Goal: Task Accomplishment & Management: Manage account settings

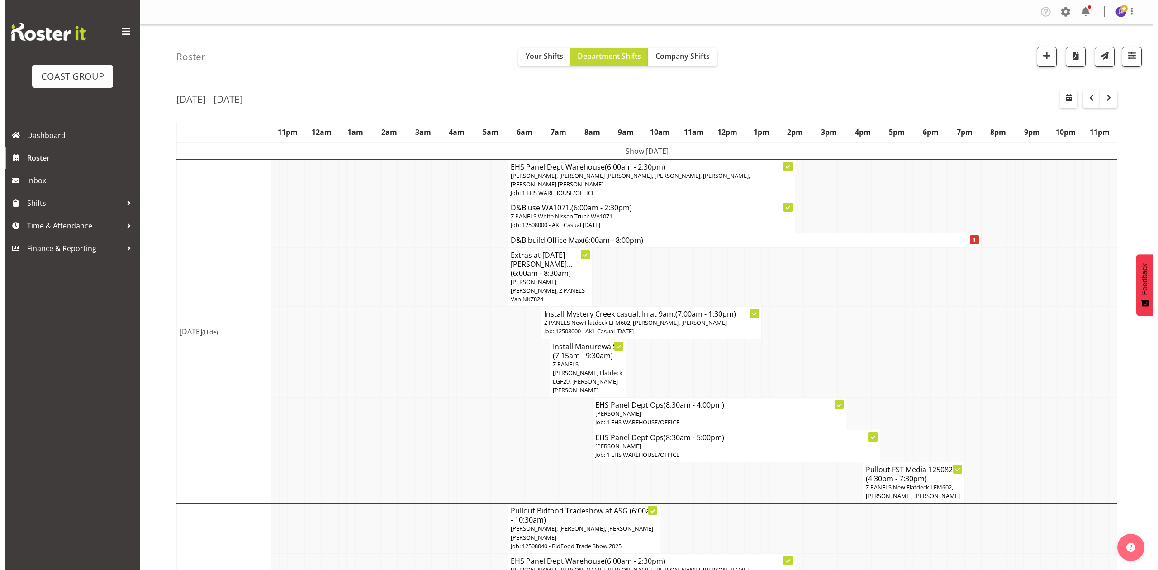
scroll to position [603, 0]
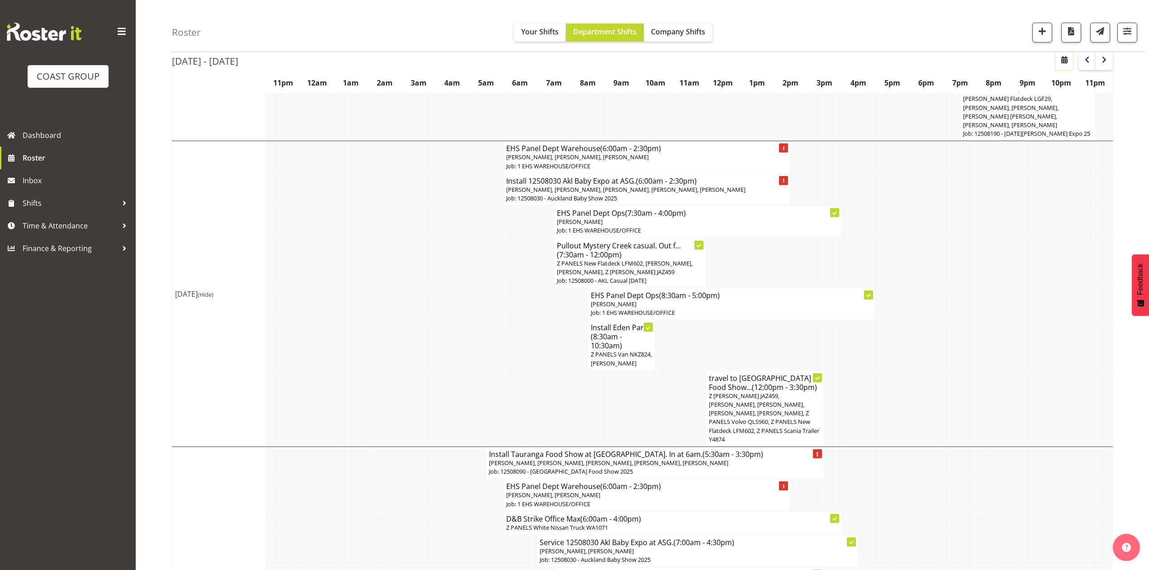
click at [1062, 66] on button "button" at bounding box center [1064, 61] width 17 height 18
select select "7"
select select "2025"
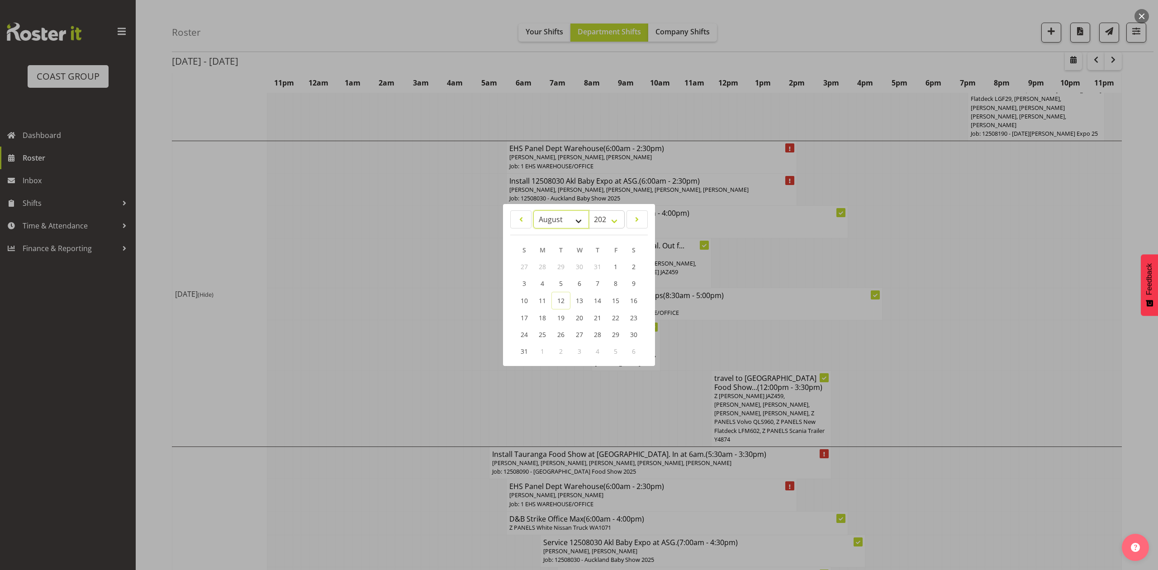
click at [555, 225] on select "January February March April May June July August September October November De…" at bounding box center [561, 219] width 56 height 18
select select "8"
click at [533, 210] on select "January February March April May June July August September October November De…" at bounding box center [561, 219] width 56 height 18
click at [585, 276] on link "10" at bounding box center [579, 284] width 18 height 17
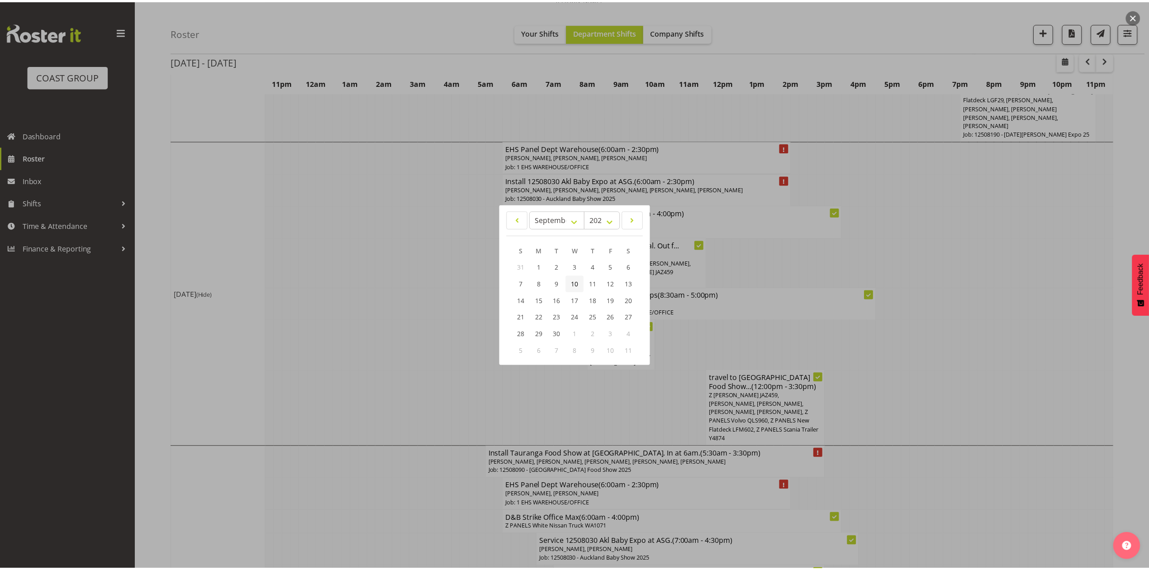
scroll to position [0, 0]
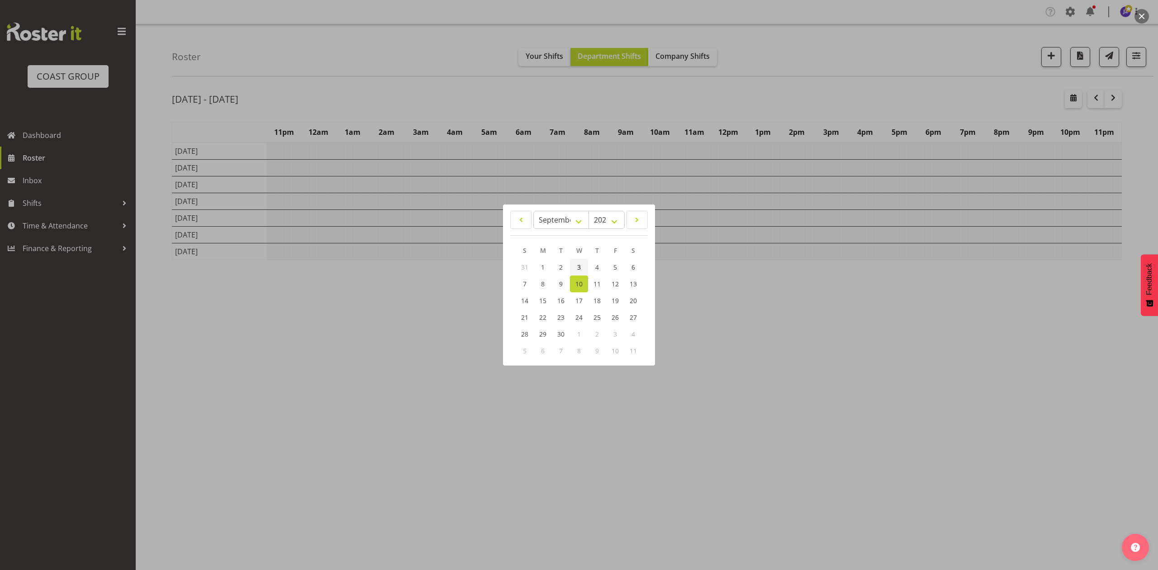
click at [581, 264] on link "3" at bounding box center [579, 267] width 18 height 17
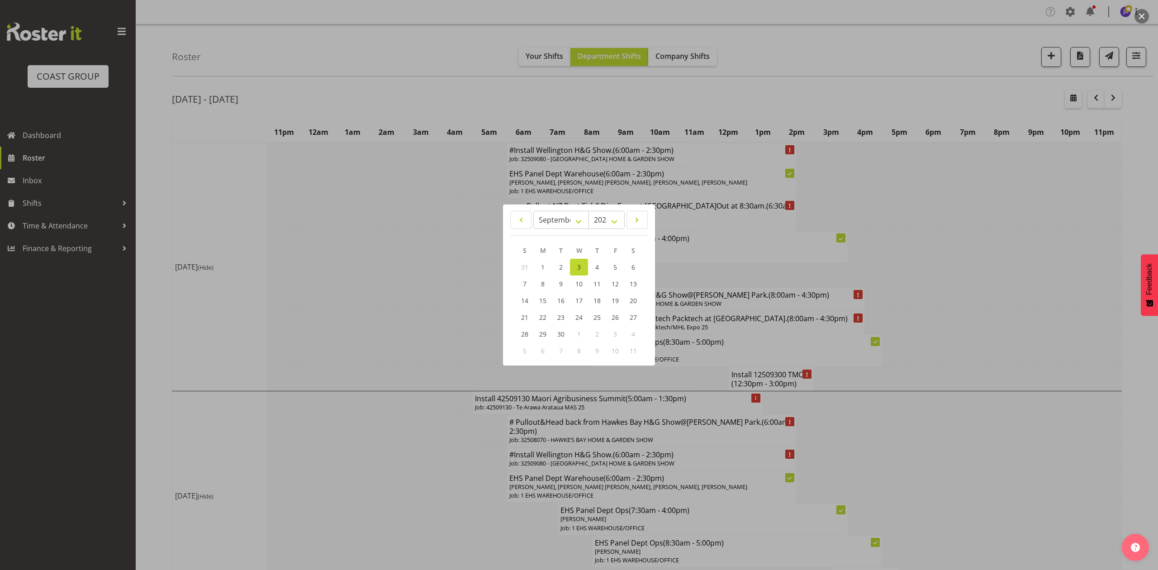
click at [1048, 178] on div at bounding box center [579, 285] width 1158 height 570
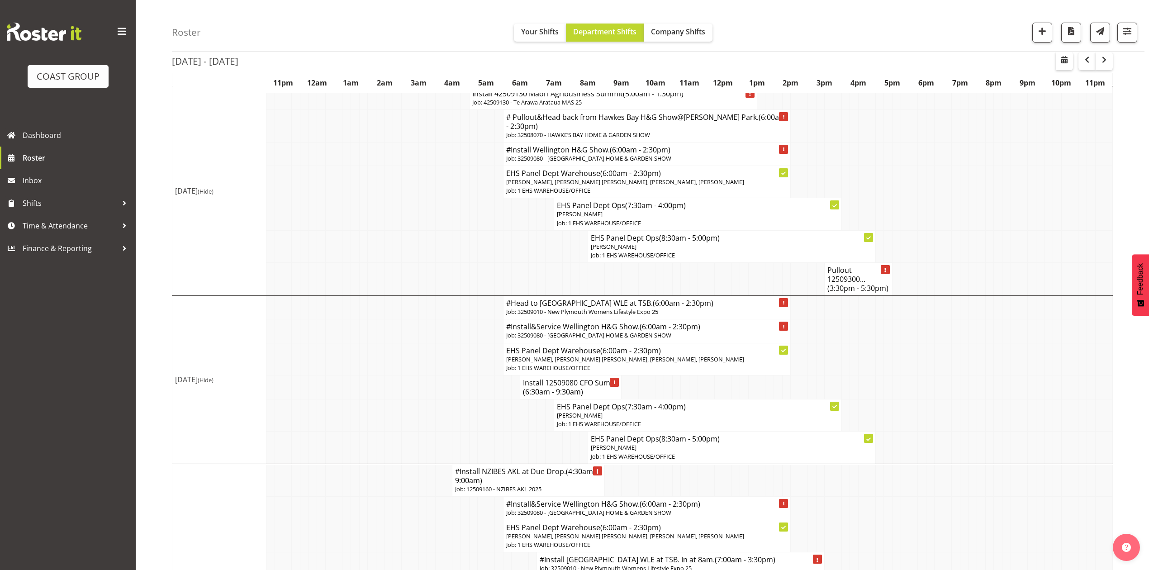
scroll to position [362, 0]
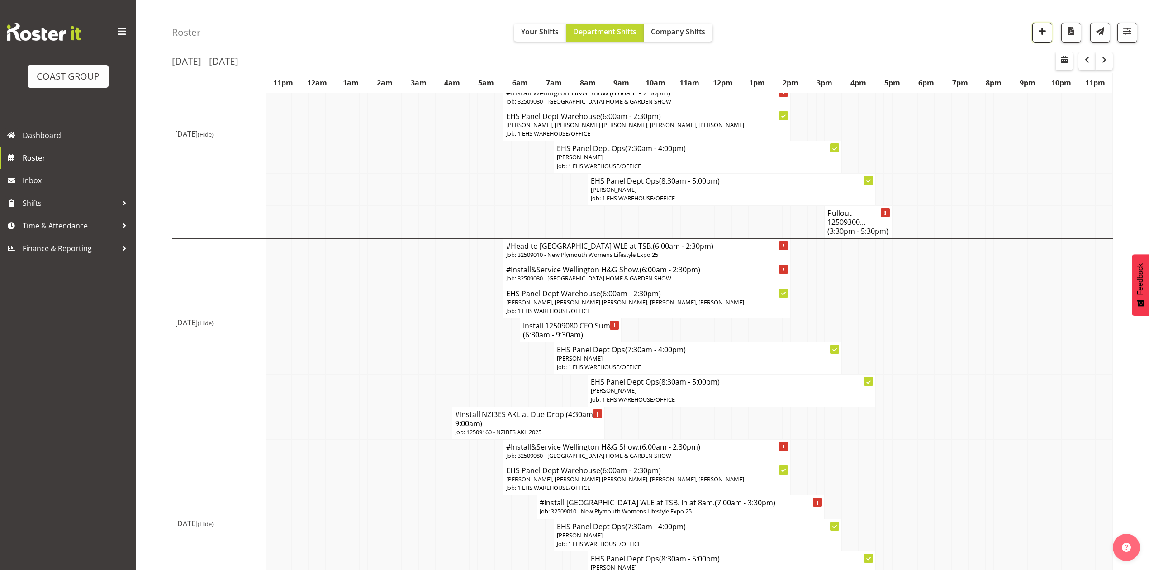
click at [1033, 35] on button "button" at bounding box center [1043, 33] width 20 height 20
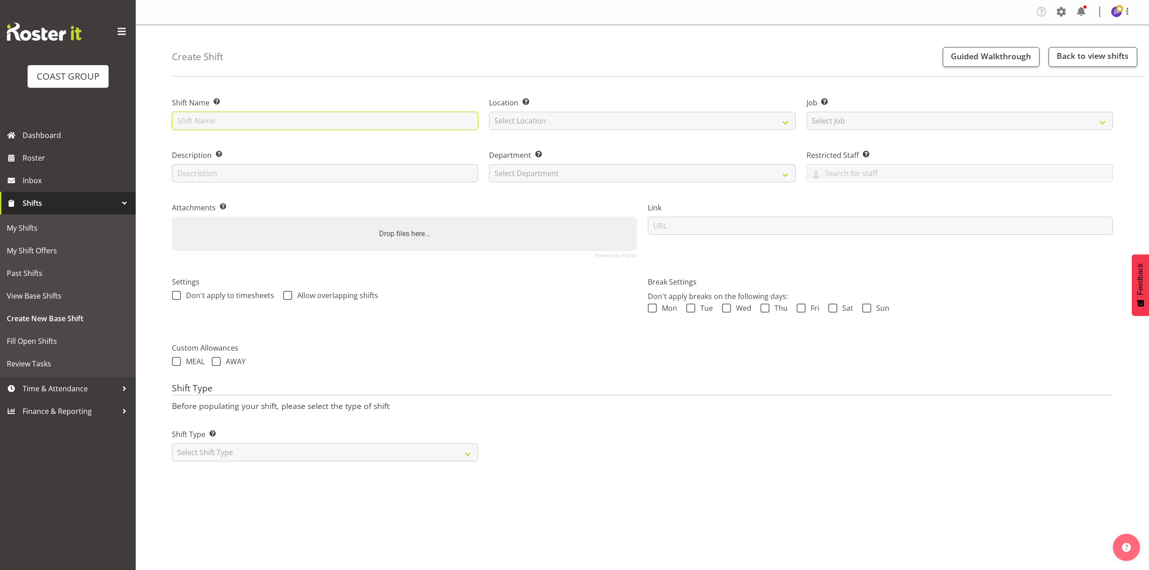
click at [242, 120] on input "text" at bounding box center [325, 121] width 306 height 18
type input "UoA Building 201 casual"
drag, startPoint x: 563, startPoint y: 120, endPoint x: 565, endPoint y: 129, distance: 9.8
click at [563, 120] on select "Select Location EHS RYMER" at bounding box center [642, 121] width 306 height 18
select select "35"
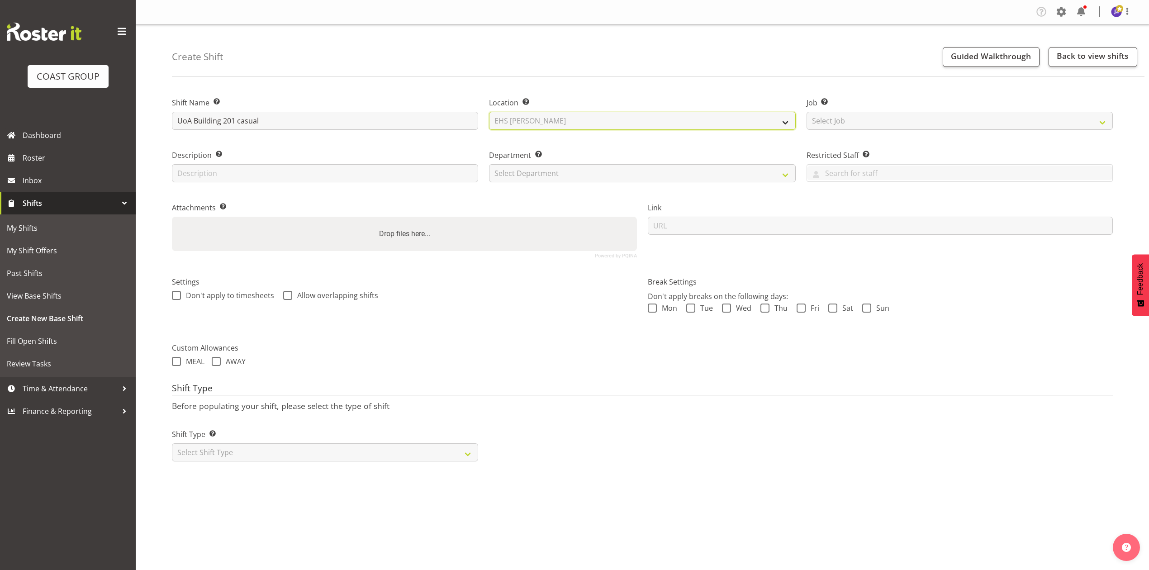
click at [489, 112] on select "Select Location EHS RYMER" at bounding box center [642, 121] width 306 height 18
click at [895, 119] on select "Select Job Create new job 1 Carlton Events 1 Carlton Hamilton 1 Carlton Welling…" at bounding box center [960, 121] width 306 height 18
click at [880, 76] on div "Create Shift Guided Walkthrough Back to view shifts" at bounding box center [658, 50] width 973 height 52
click at [898, 118] on select "Select Job Create new job 1 Carlton Events 1 Carlton Hamilton 1 Carlton Welling…" at bounding box center [960, 121] width 306 height 18
click at [884, 89] on div "Job Set the job or project the shift relates to, if applicable. Select Job Crea…" at bounding box center [959, 111] width 317 height 52
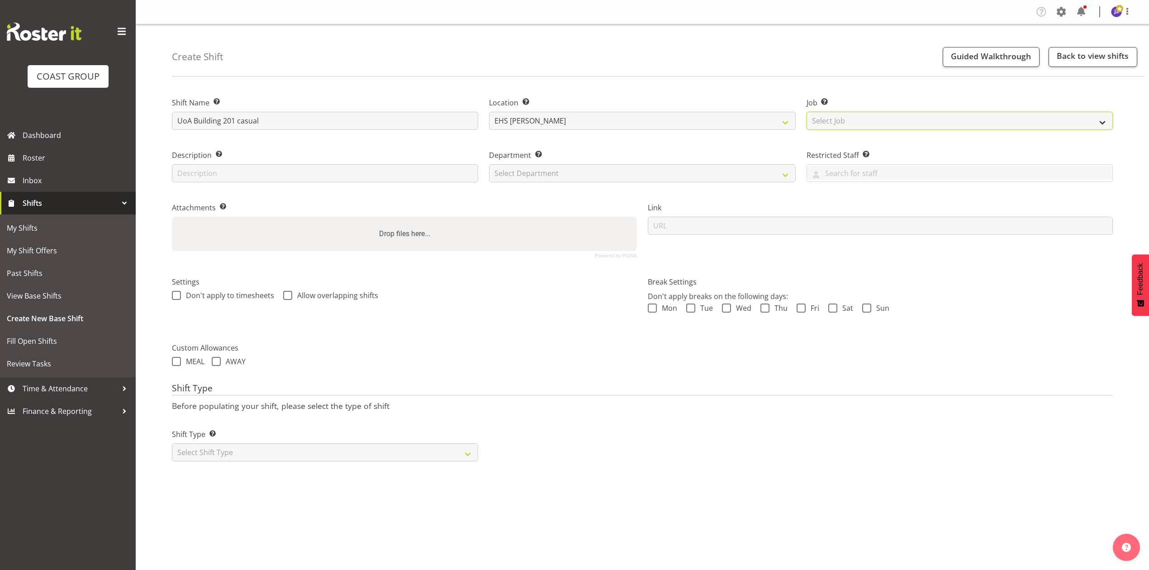
click at [848, 123] on select "Select Job Create new job 1 Carlton Events 1 Carlton Hamilton 1 Carlton Welling…" at bounding box center [960, 121] width 306 height 18
select select "8653"
click at [807, 112] on select "Select Job Create new job 1 Carlton Events 1 Carlton Hamilton 1 Carlton Welling…" at bounding box center [960, 121] width 306 height 18
click at [627, 180] on select "Select Department EHS AKL PANEL EHS AKL PANEL" at bounding box center [642, 173] width 306 height 18
select select "39"
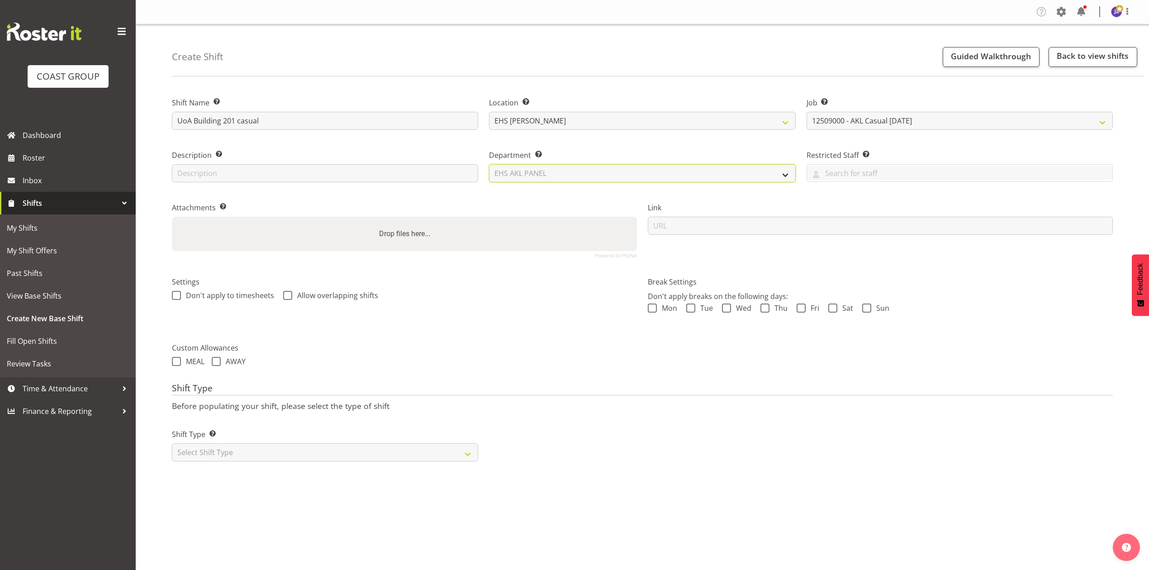
click at [489, 164] on select "Select Department EHS AKL PANEL EHS AKL PANEL" at bounding box center [642, 173] width 306 height 18
click at [955, 146] on div "Restricted Staff Select any staff whom you wish to restrict from this shift. Aa…" at bounding box center [959, 163] width 317 height 52
click at [558, 229] on div "Drop files here..." at bounding box center [404, 234] width 465 height 34
click at [172, 217] on input "Drop files here..." at bounding box center [404, 218] width 465 height 3
click at [523, 247] on div "Drop files here..." at bounding box center [404, 234] width 465 height 34
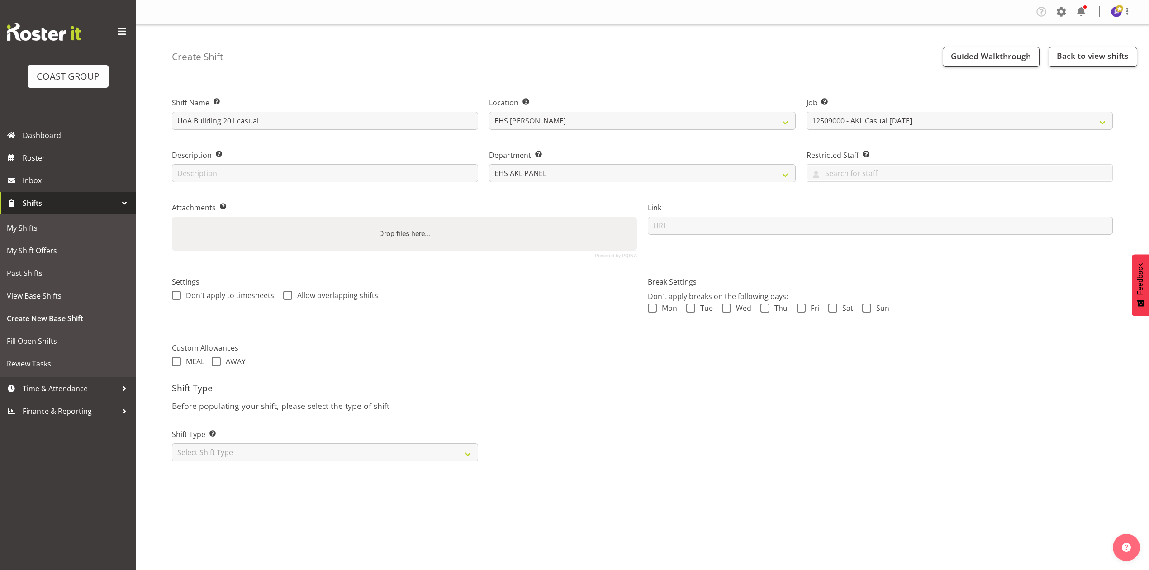
click at [172, 217] on input "Drop files here..." at bounding box center [404, 218] width 465 height 3
type input "C:\fakepath\UOAFOS-00035Q-V005.PDF"
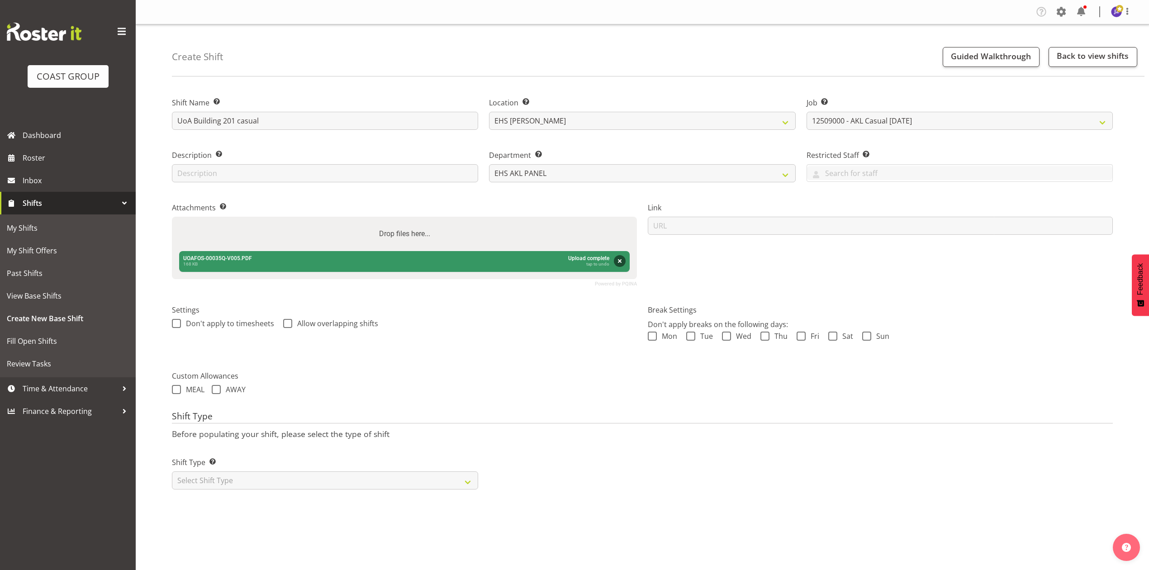
click at [464, 225] on div "Drop files here..." at bounding box center [404, 234] width 465 height 34
click at [172, 217] on input "Drop files here..." at bounding box center [404, 218] width 465 height 3
type input "C:\fakepath\Floor plan poster boards.docx"
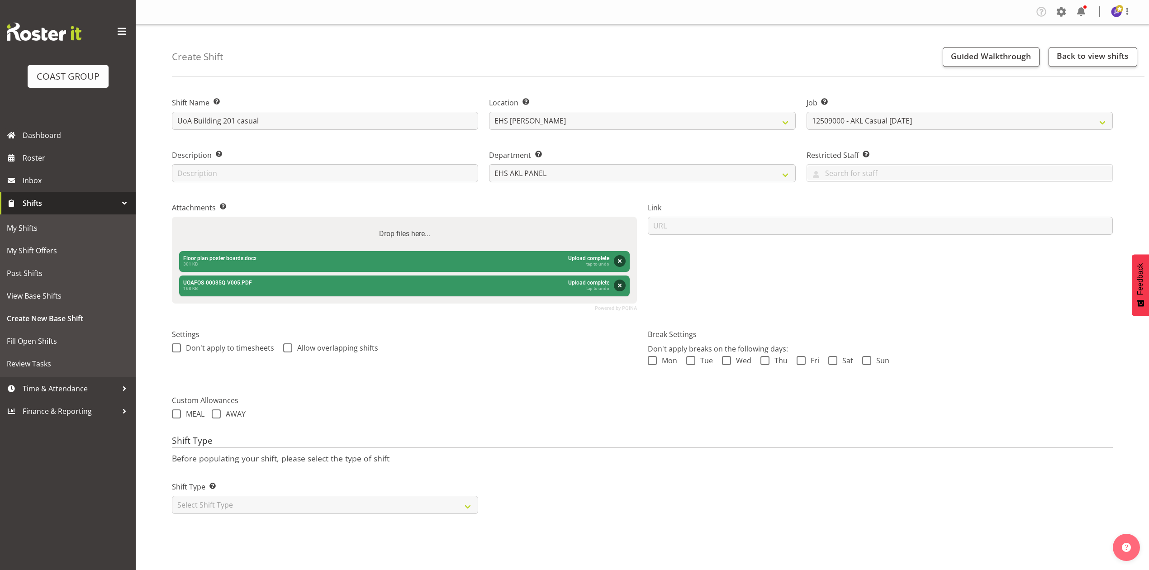
click at [482, 366] on div "Settings Don't apply to timesheets Allow overlapping shifts" at bounding box center [405, 351] width 476 height 71
click at [461, 504] on select "Select Shift Type One Off Shift Recurring Shift Rotating Shift" at bounding box center [325, 505] width 306 height 18
select select "recurring"
click at [172, 497] on select "Select Shift Type One Off Shift Recurring Shift Rotating Shift" at bounding box center [325, 505] width 306 height 18
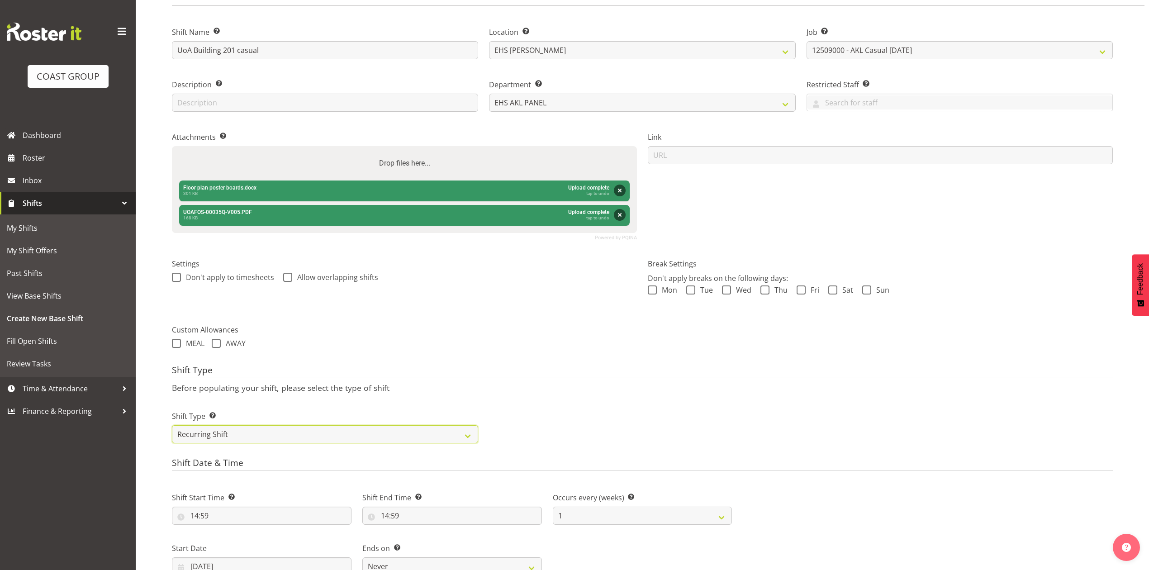
scroll to position [181, 0]
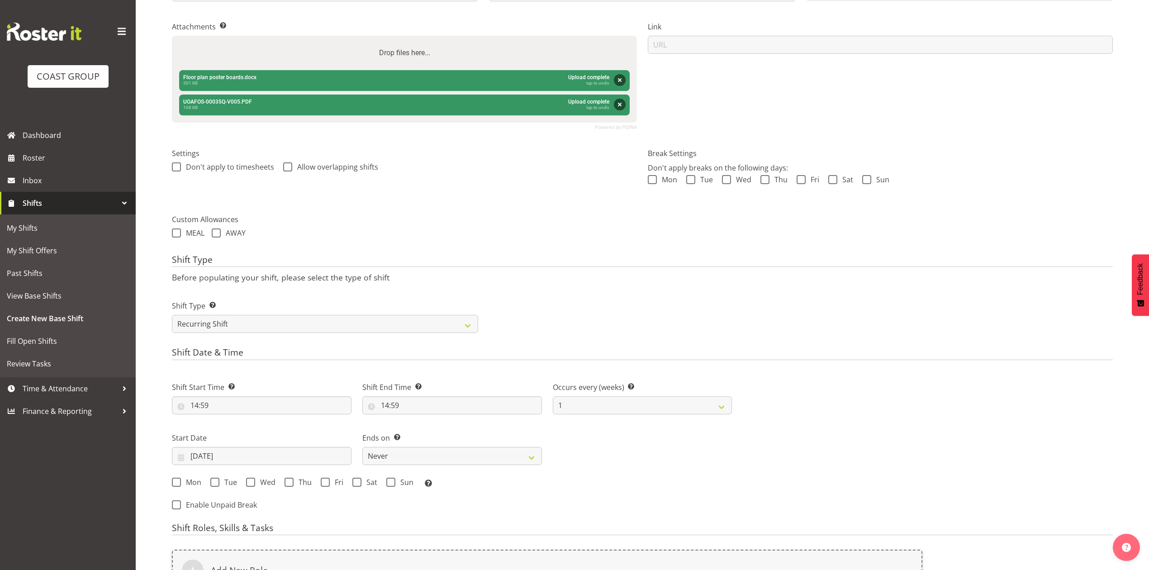
click at [531, 348] on h4 "Shift Date & Time" at bounding box center [642, 354] width 941 height 13
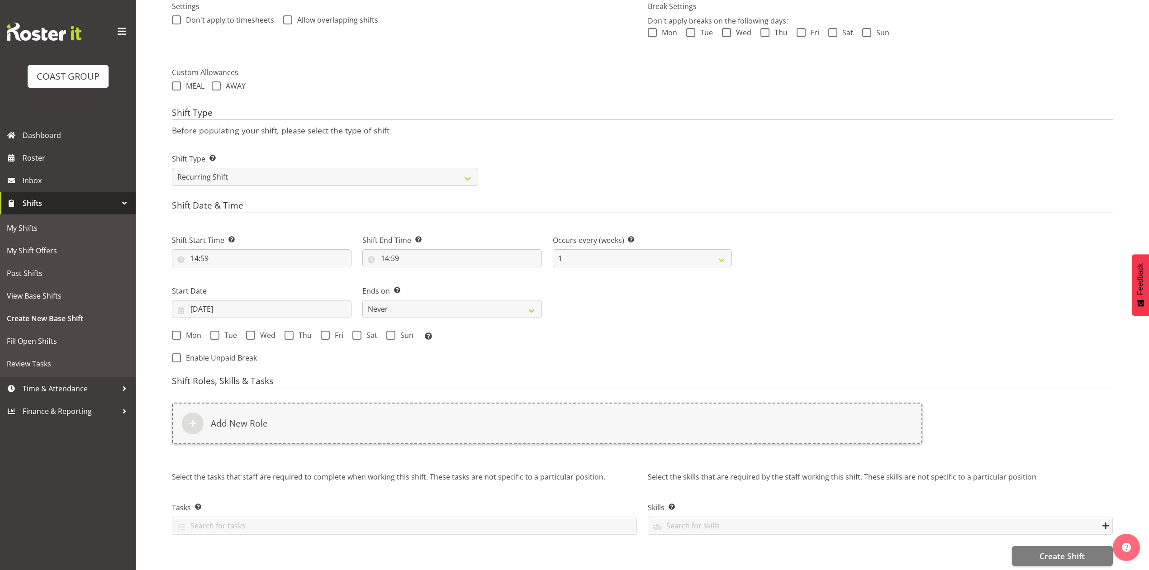
scroll to position [342, 0]
click at [314, 209] on div "Shift Date & Time Shift Start Time Set the time of the day you wish this shift …" at bounding box center [642, 283] width 941 height 170
drag, startPoint x: 328, startPoint y: 276, endPoint x: 329, endPoint y: 285, distance: 8.8
click at [329, 283] on label "Start Date" at bounding box center [262, 288] width 180 height 11
drag, startPoint x: 650, startPoint y: 324, endPoint x: 438, endPoint y: 328, distance: 211.8
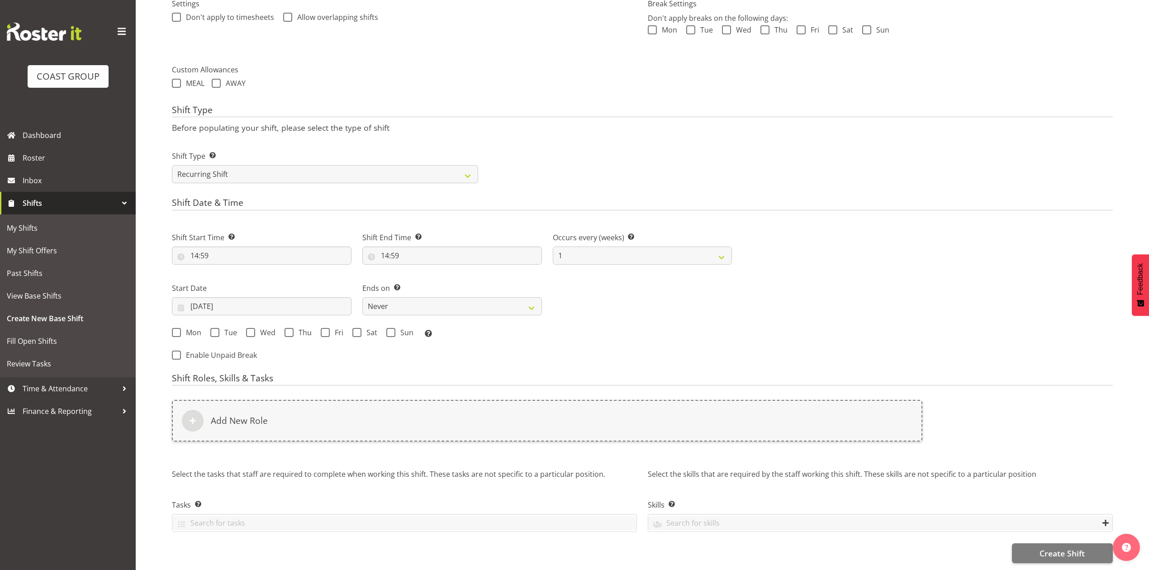
click at [645, 328] on div "Mon Tue Wed Thu Fri Sat Sun Select the days of the week you wish to create this…" at bounding box center [452, 334] width 560 height 12
click at [270, 270] on div "Start Date 12/08/2025 January February March April May June July August Septemb…" at bounding box center [262, 295] width 190 height 51
click at [678, 321] on div "Mon Tue Wed Thu Fri Sat Sun Select the days of the week you wish to create this…" at bounding box center [452, 333] width 571 height 24
drag, startPoint x: 409, startPoint y: 294, endPoint x: 416, endPoint y: 304, distance: 12.3
click at [409, 297] on select "Never On Date" at bounding box center [452, 306] width 180 height 18
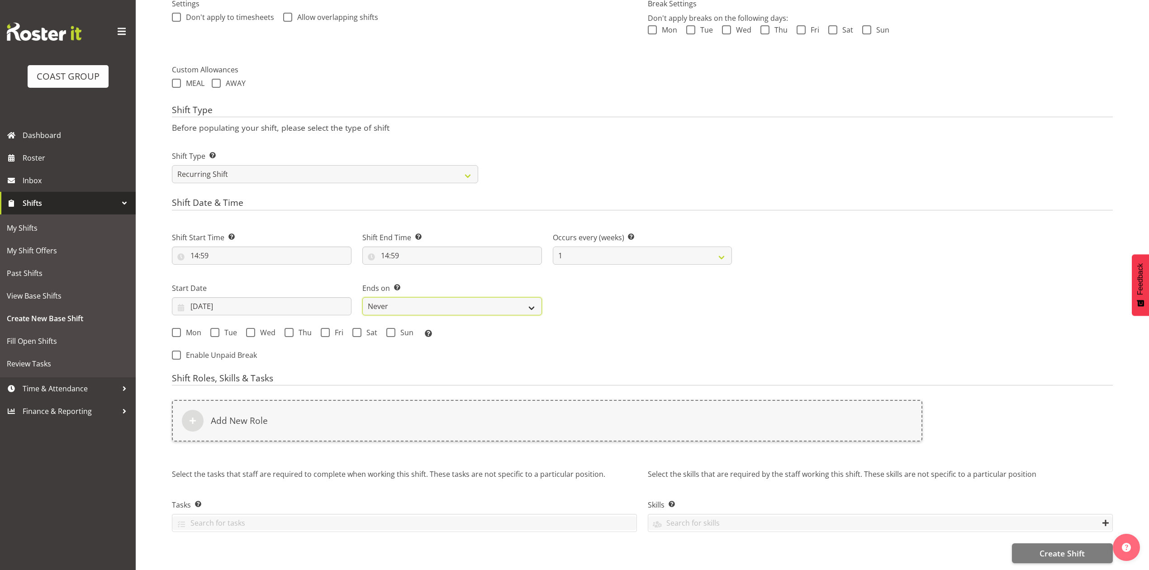
select select "date"
click at [362, 297] on select "Never On Date" at bounding box center [452, 306] width 180 height 18
click at [221, 297] on input "12/08/2025" at bounding box center [262, 306] width 180 height 18
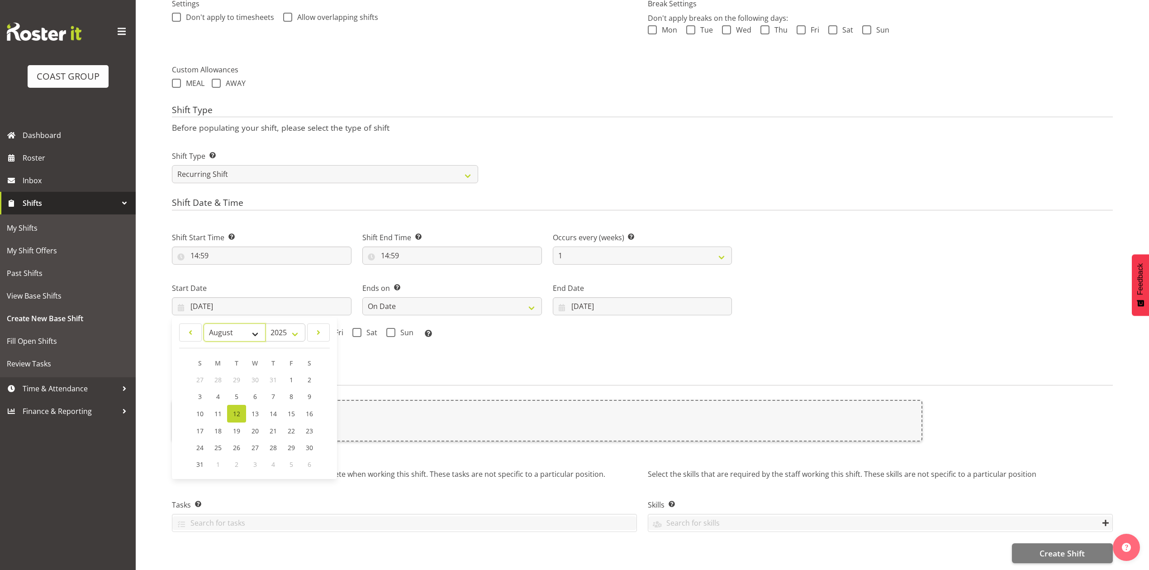
click at [217, 324] on select "January February March April May June July August September October November De…" at bounding box center [235, 333] width 62 height 18
select select "8"
click at [204, 324] on select "January February March April May June July August September October November De…" at bounding box center [235, 333] width 62 height 18
click at [248, 371] on link "3" at bounding box center [255, 379] width 18 height 17
type input "03/09/2025"
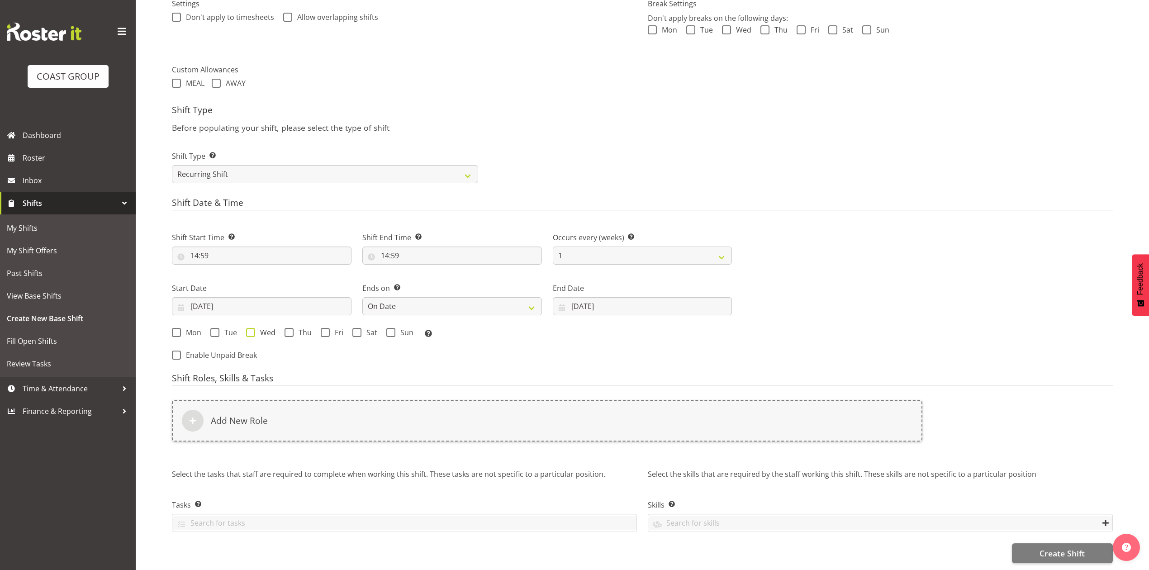
click at [249, 328] on span at bounding box center [250, 332] width 9 height 9
click at [249, 329] on input "Wed" at bounding box center [249, 332] width 6 height 6
checkbox input "true"
click at [595, 297] on input "12/08/2025" at bounding box center [643, 306] width 180 height 18
click at [618, 324] on select "January February March April May June July August September October November De…" at bounding box center [630, 333] width 62 height 18
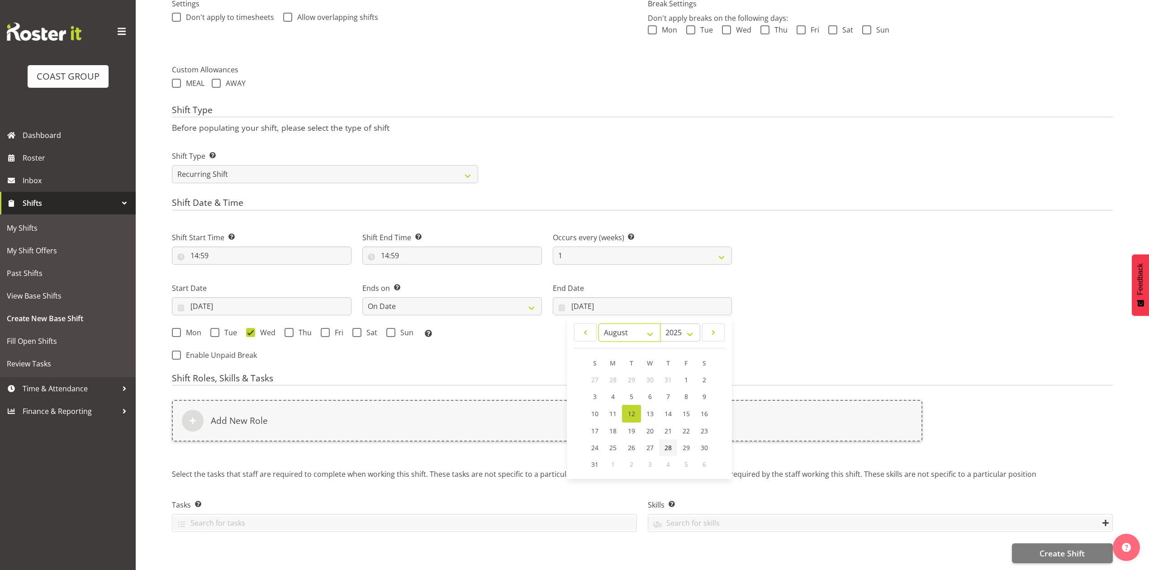
select select "8"
click at [599, 324] on select "January February March April May June July August September October November De…" at bounding box center [630, 333] width 62 height 18
click at [661, 371] on link "4" at bounding box center [668, 379] width 18 height 17
type input "04/09/2025"
click at [283, 328] on div "Mon Tue Wed Thu Fri Sat Sun Select the days of the week you wish to create this…" at bounding box center [452, 334] width 560 height 12
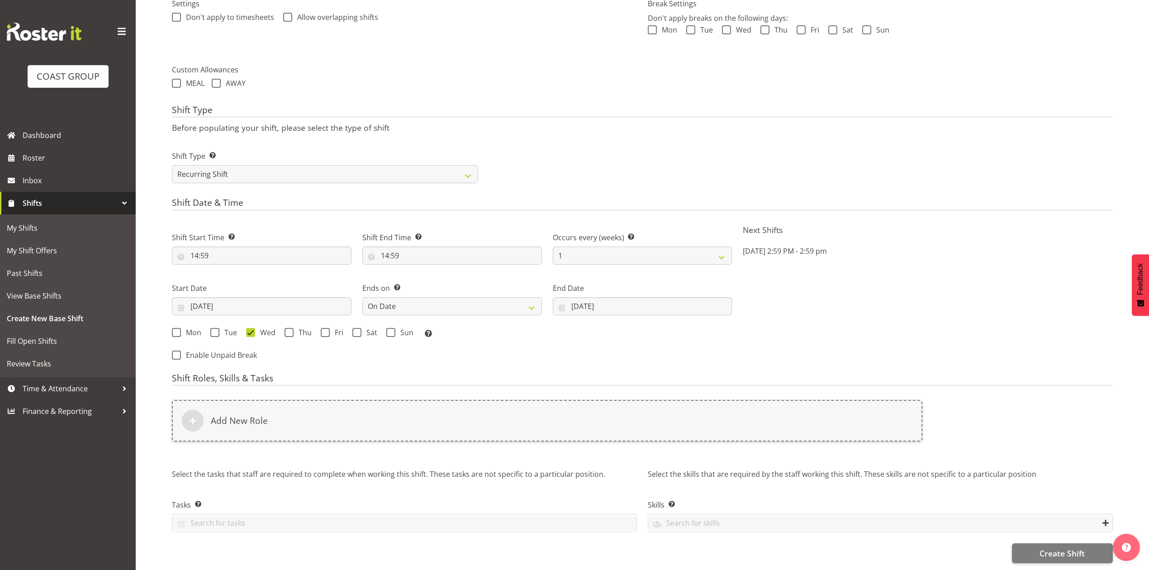
click at [291, 329] on div "Mon Tue Wed Thu Fri Sat Sun Select the days of the week you wish to create this…" at bounding box center [452, 334] width 560 height 12
click at [288, 328] on span at bounding box center [289, 332] width 9 height 9
click at [288, 329] on input "Thu" at bounding box center [288, 332] width 6 height 6
checkbox input "true"
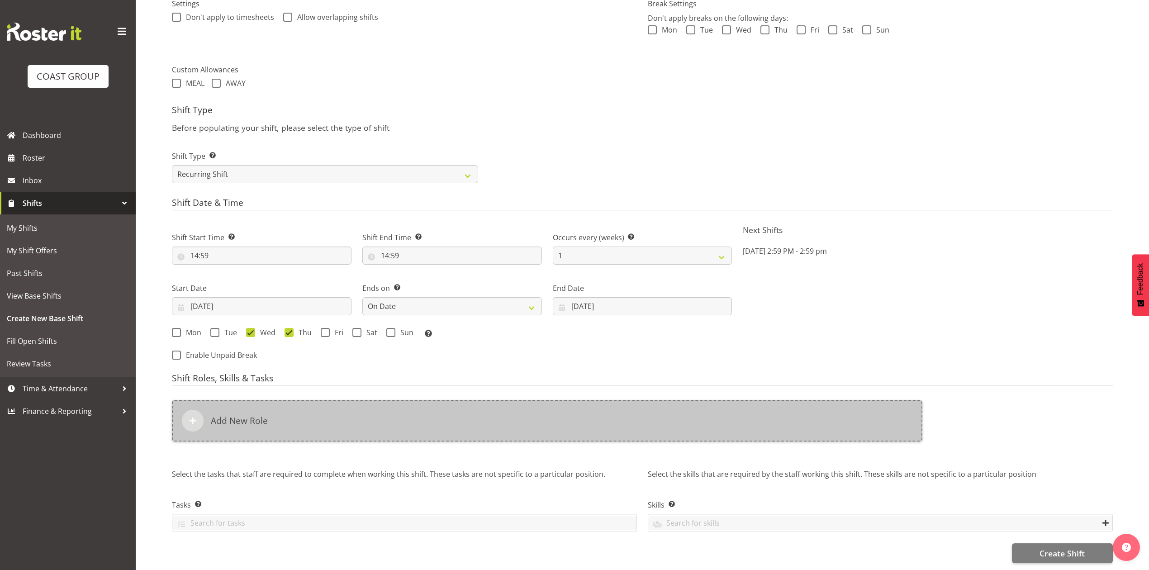
click at [315, 422] on div "Add New Role" at bounding box center [547, 421] width 751 height 42
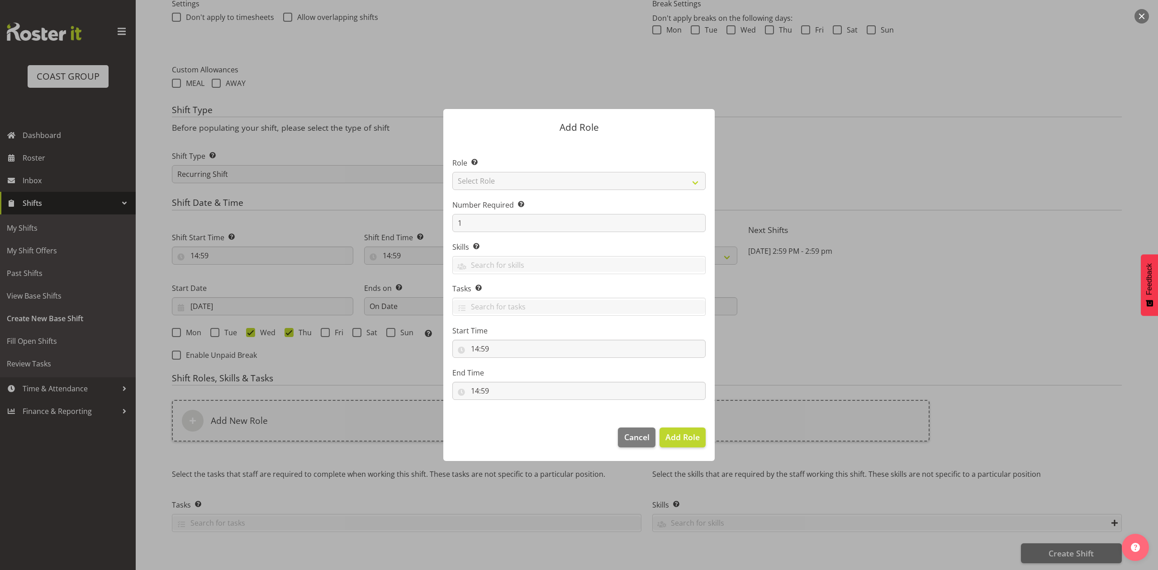
click at [522, 164] on label "Role Select the role you wish to add to the shift." at bounding box center [578, 162] width 253 height 11
drag, startPoint x: 522, startPoint y: 176, endPoint x: 527, endPoint y: 187, distance: 12.2
click at [522, 176] on select "Select Role ACCOUNT MANAGER ACCOUNT MANAGER DW ACCOUNTS AKL DIANNA VEHICLES AKL…" at bounding box center [578, 181] width 253 height 18
select select "81"
click at [452, 172] on select "Select Role ACCOUNT MANAGER ACCOUNT MANAGER DW ACCOUNTS AKL DIANNA VEHICLES AKL…" at bounding box center [578, 181] width 253 height 18
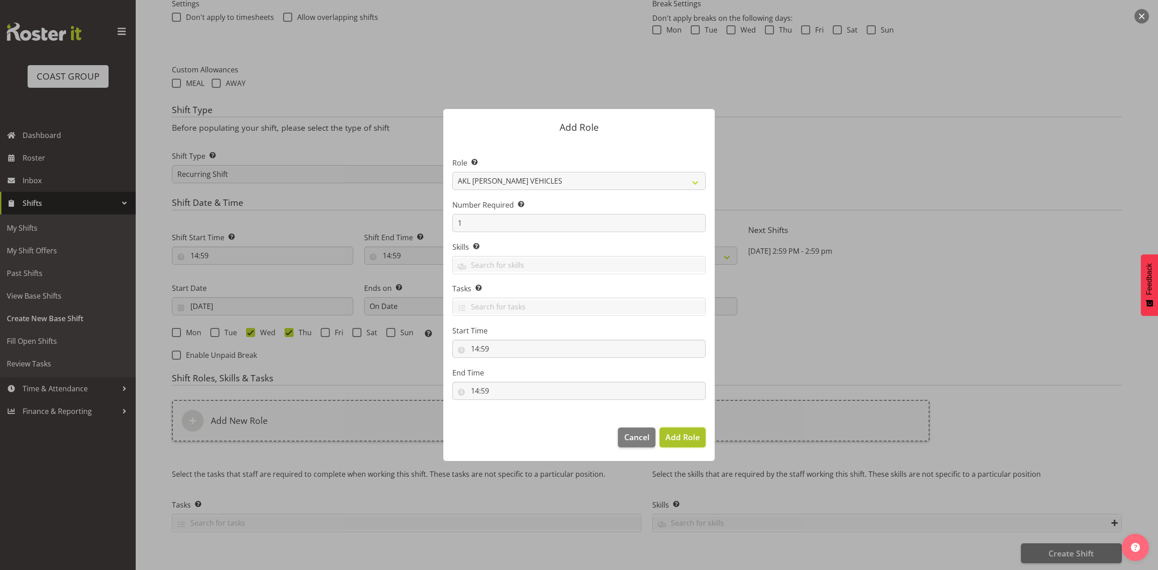
click at [673, 444] on button "Add Role" at bounding box center [683, 438] width 46 height 20
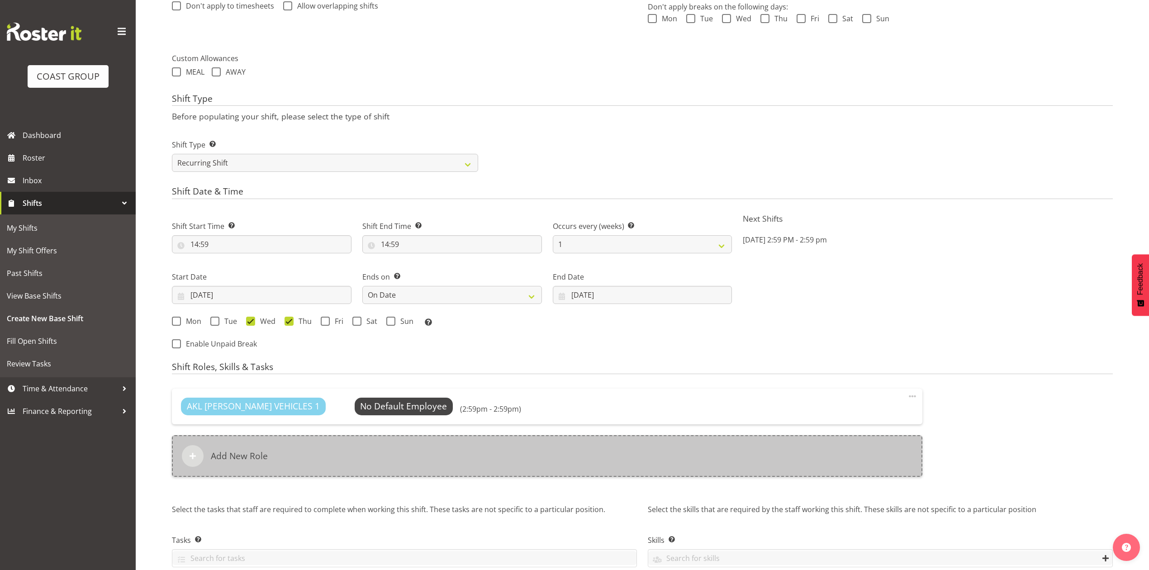
click at [502, 467] on div "Add New Role" at bounding box center [547, 456] width 751 height 42
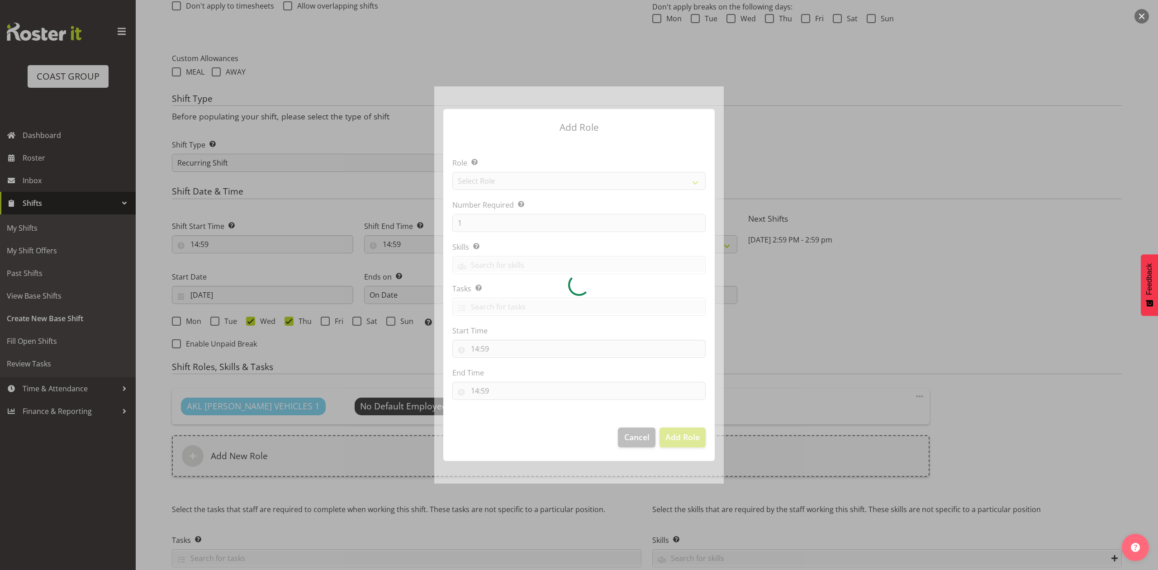
click at [490, 185] on div at bounding box center [579, 284] width 290 height 397
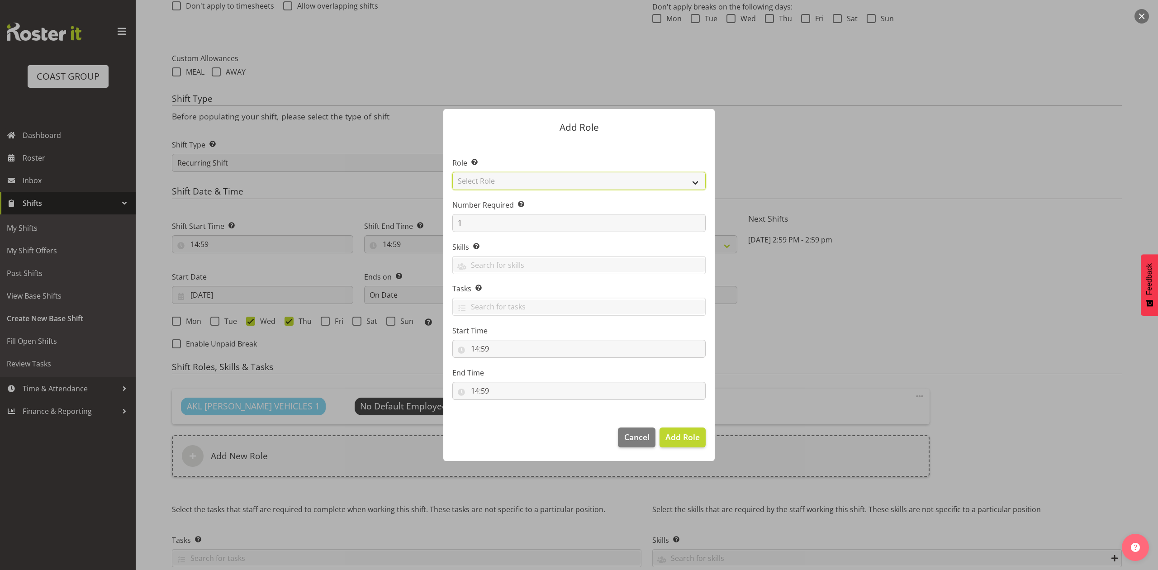
click at [496, 180] on select "Select Role ACCOUNT MANAGER ACCOUNT MANAGER DW ACCOUNTS AKL DIANNA VEHICLES AKL…" at bounding box center [578, 181] width 253 height 18
select select "188"
click at [452, 172] on select "Select Role ACCOUNT MANAGER ACCOUNT MANAGER DW ACCOUNTS AKL DIANNA VEHICLES AKL…" at bounding box center [578, 181] width 253 height 18
click at [475, 216] on input "1" at bounding box center [578, 223] width 253 height 18
type input "2"
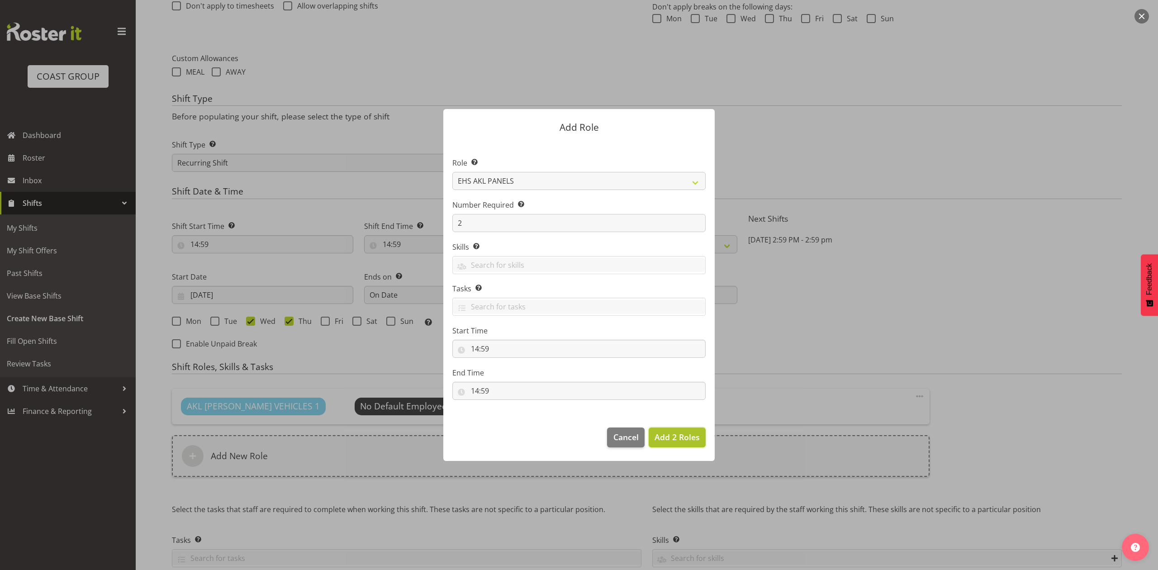
click at [677, 435] on span "Add 2 Roles" at bounding box center [677, 437] width 45 height 11
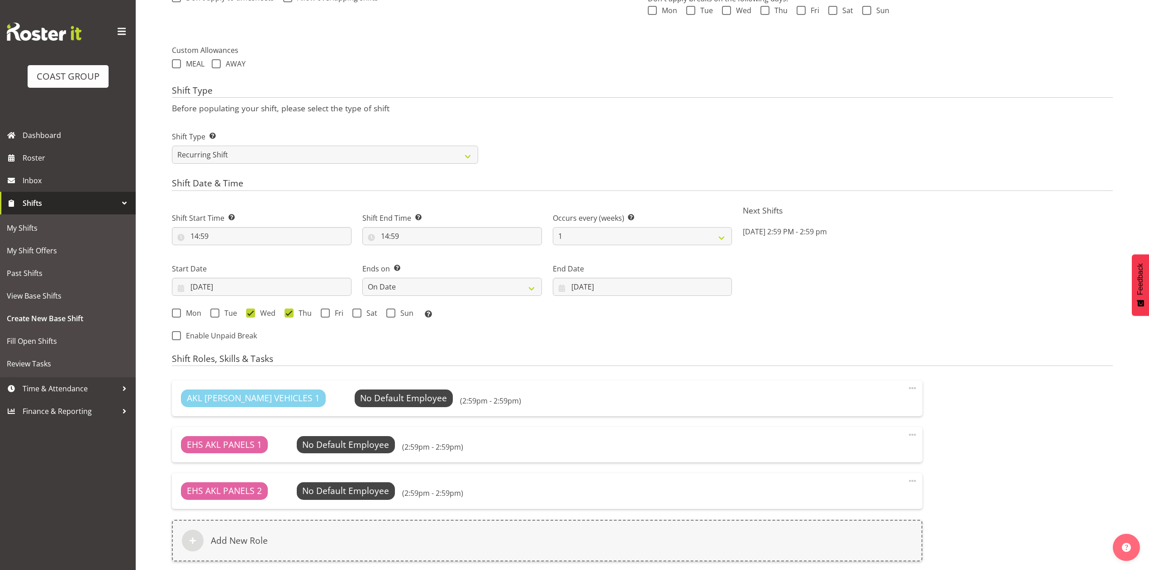
scroll to position [481, 0]
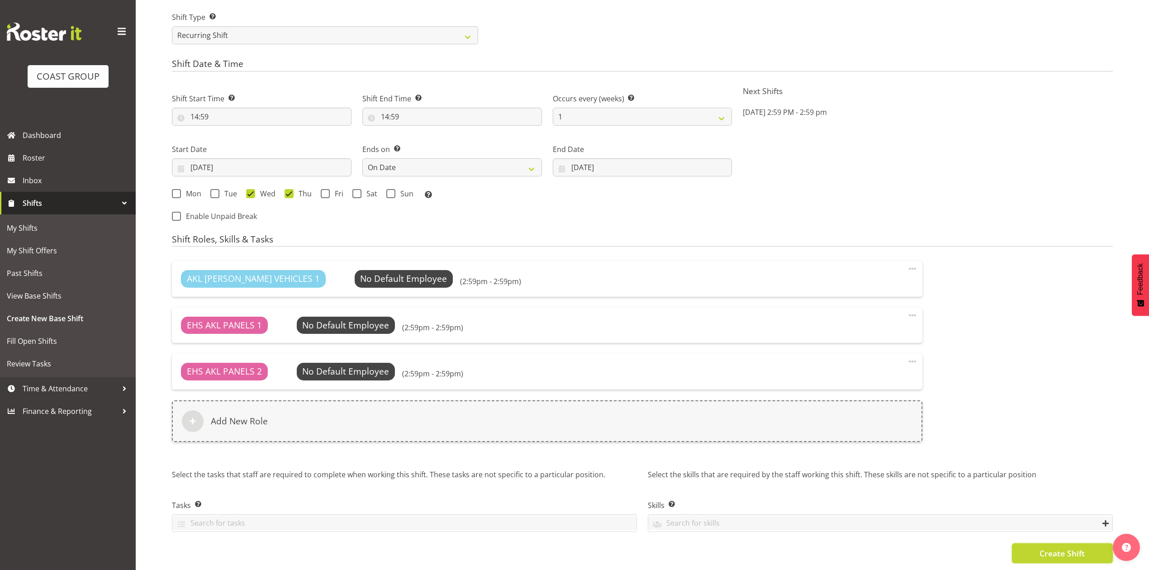
click at [1041, 548] on span "Create Shift" at bounding box center [1062, 554] width 45 height 12
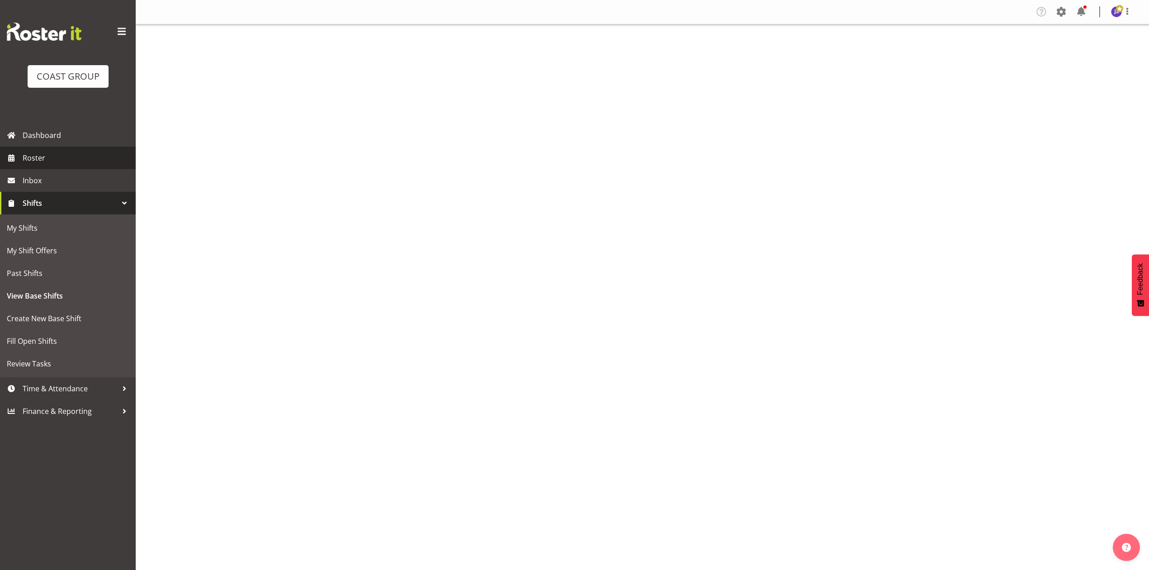
click at [71, 155] on span "Roster" at bounding box center [77, 158] width 109 height 14
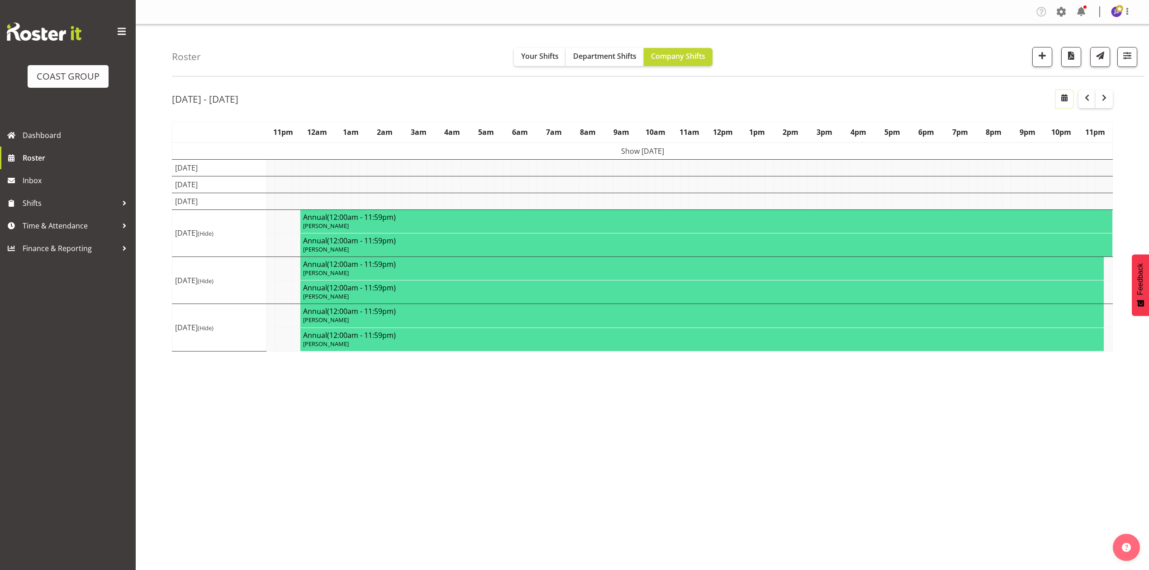
click at [1069, 100] on span "button" at bounding box center [1064, 97] width 11 height 11
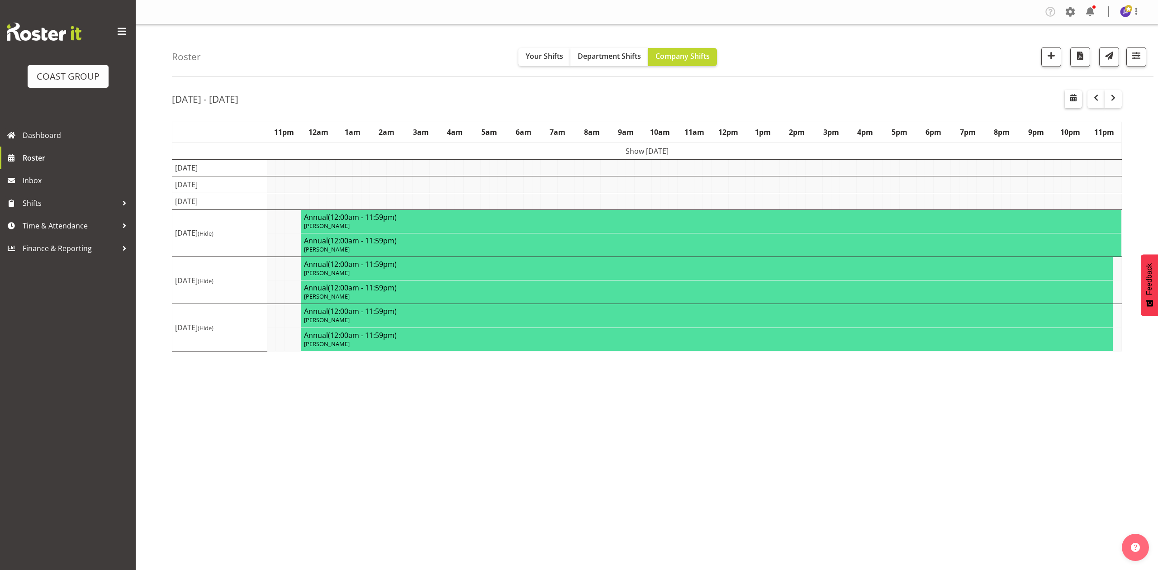
select select "7"
select select "2025"
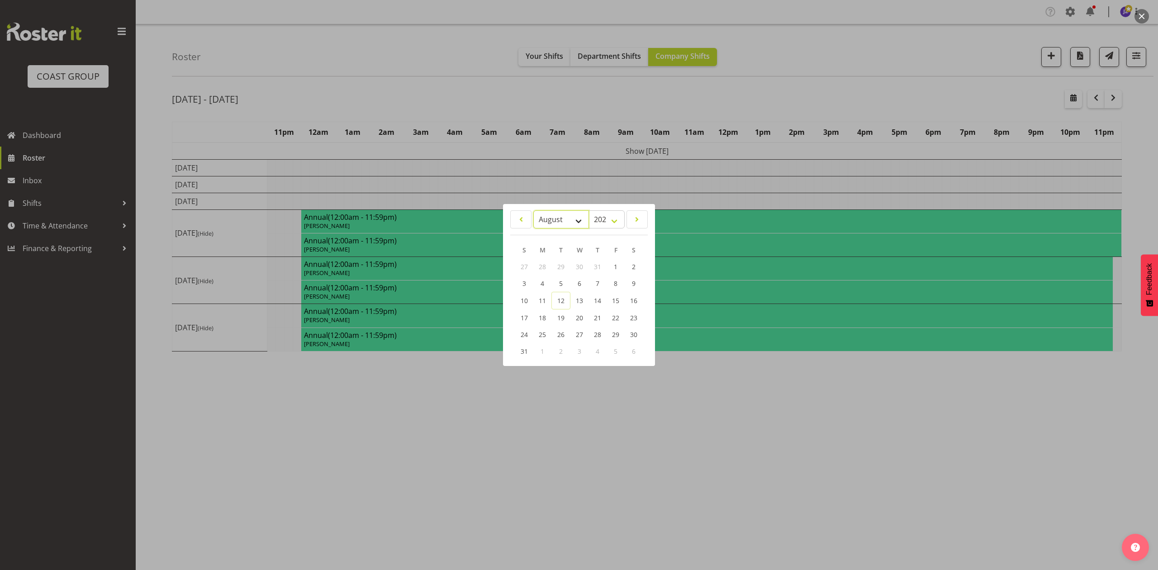
click at [548, 219] on select "January February March April May June July August September October November De…" at bounding box center [561, 219] width 56 height 18
select select "8"
click at [533, 210] on select "January February March April May June July August September October November De…" at bounding box center [561, 219] width 56 height 18
click at [576, 265] on link "3" at bounding box center [579, 267] width 18 height 17
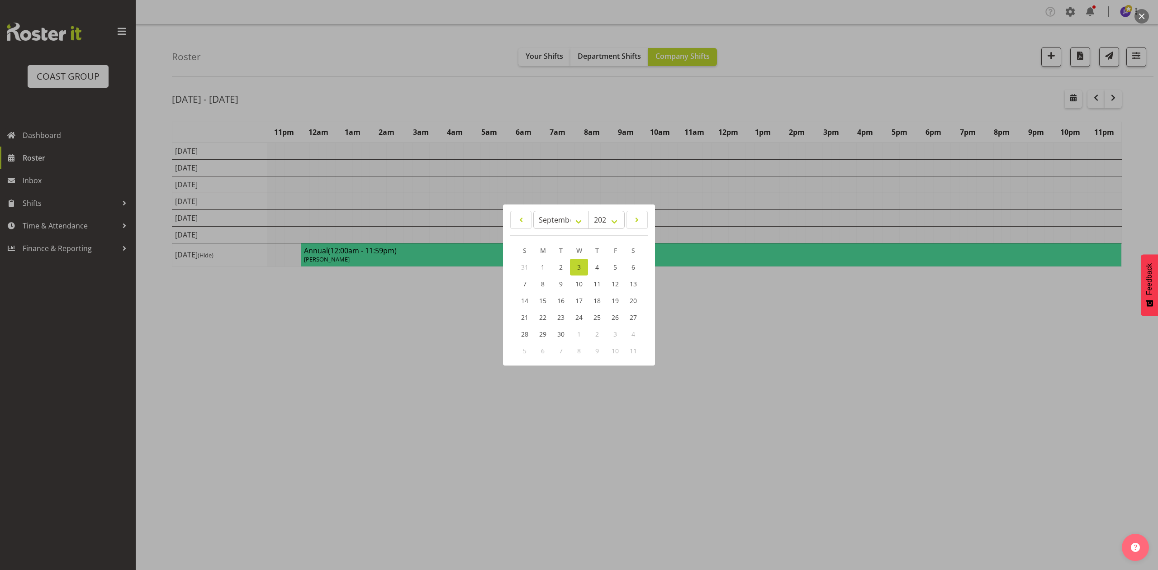
click at [677, 101] on div at bounding box center [579, 285] width 1158 height 570
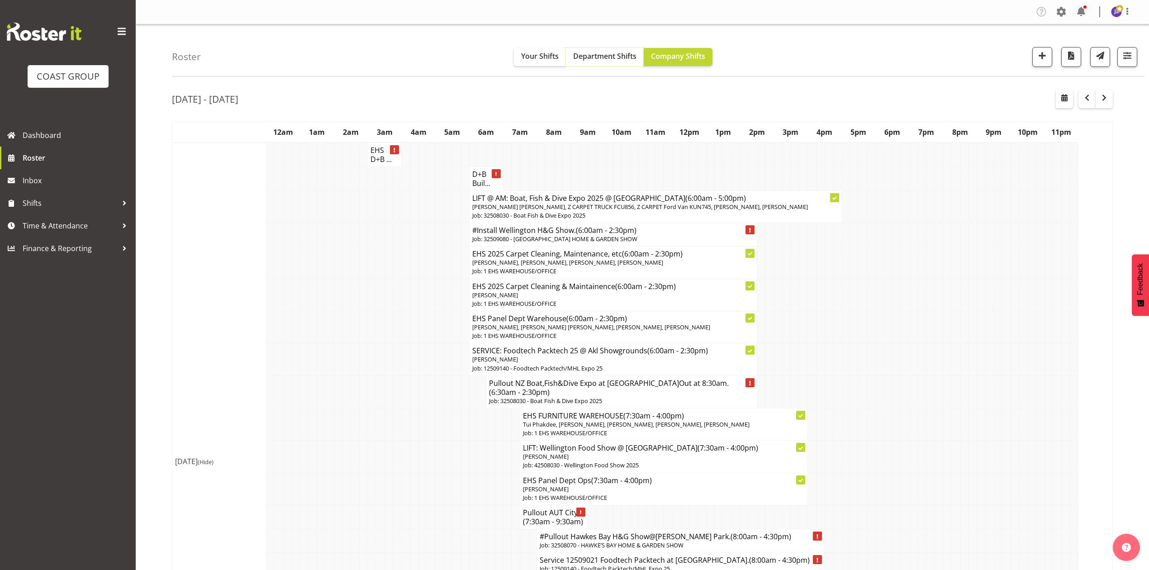
click at [600, 57] on span "Department Shifts" at bounding box center [604, 56] width 63 height 10
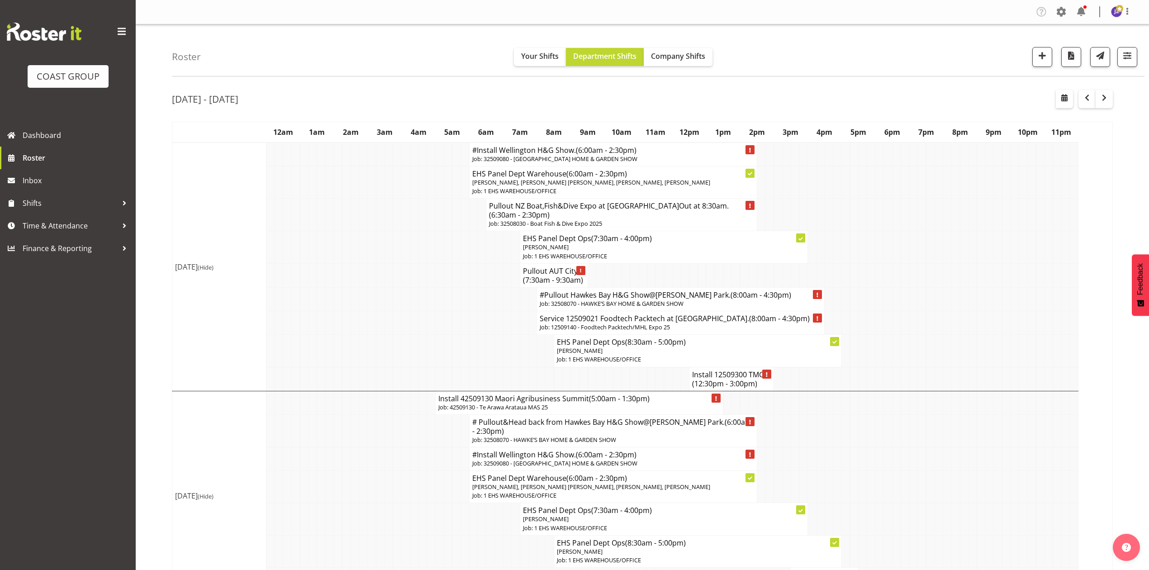
click at [881, 263] on td at bounding box center [880, 247] width 9 height 32
click at [802, 196] on td at bounding box center [804, 182] width 9 height 32
click at [831, 212] on td at bounding box center [829, 215] width 9 height 33
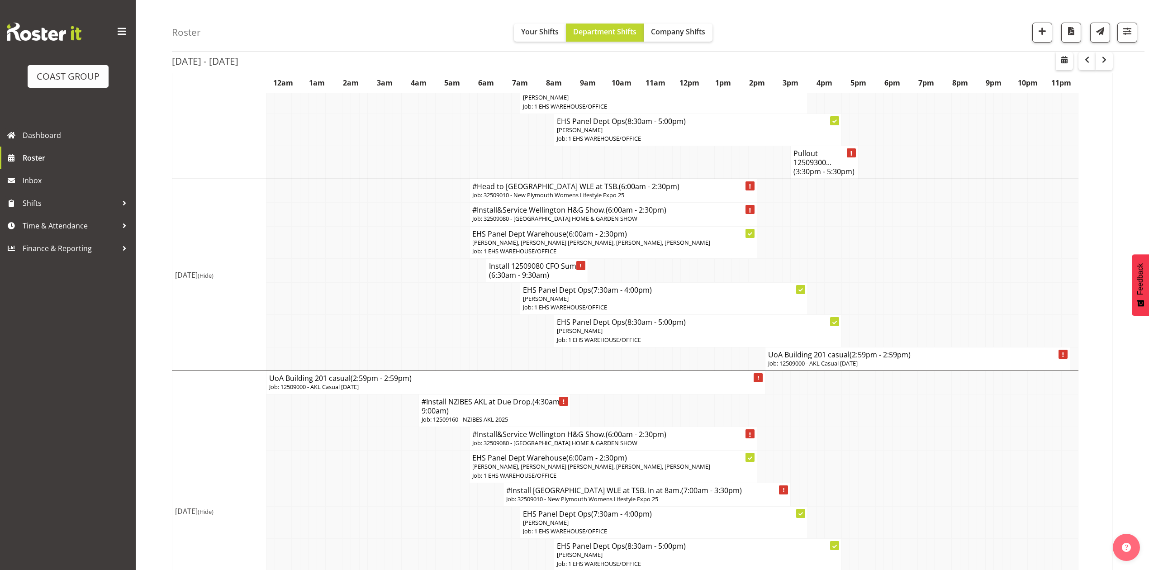
scroll to position [422, 0]
drag, startPoint x: 868, startPoint y: 395, endPoint x: 898, endPoint y: 446, distance: 59.8
click at [882, 370] on td "UoA Building 201 casual (2:59pm - 2:59pm) Job: 12509000 - AKL Casual [DATE]" at bounding box center [918, 359] width 305 height 24
click at [914, 367] on p "Job: 12509000 - AKL Casual [DATE]" at bounding box center [917, 363] width 299 height 9
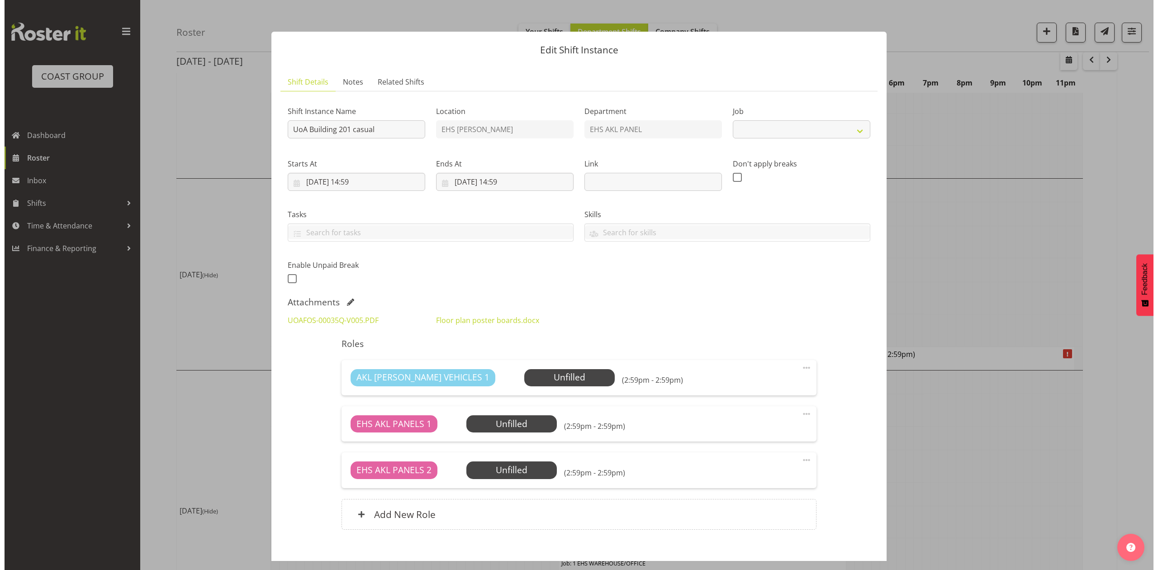
scroll to position [418, 0]
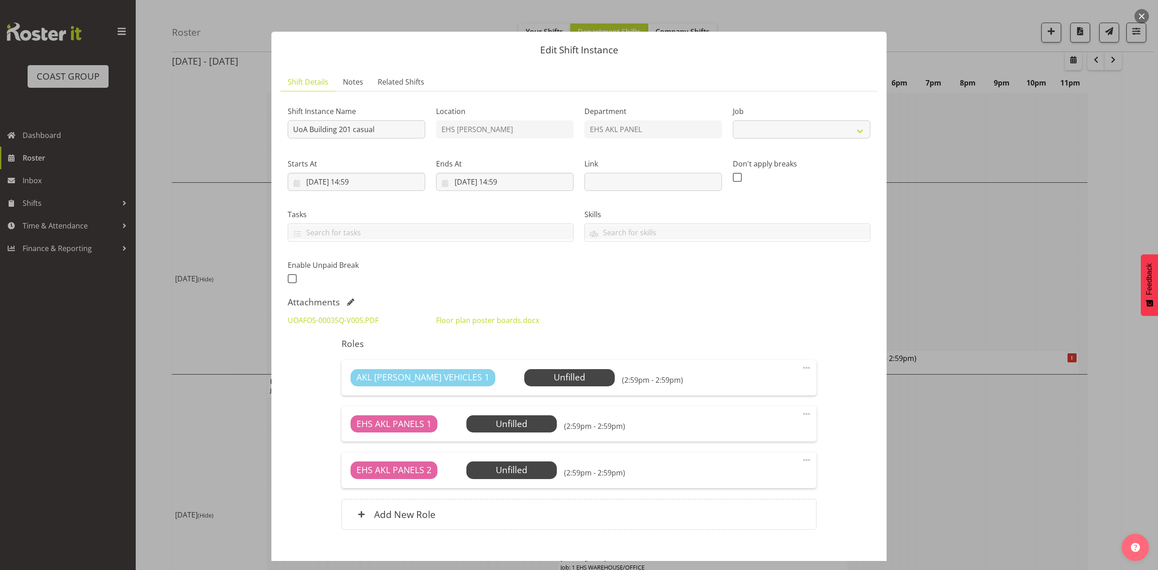
select select
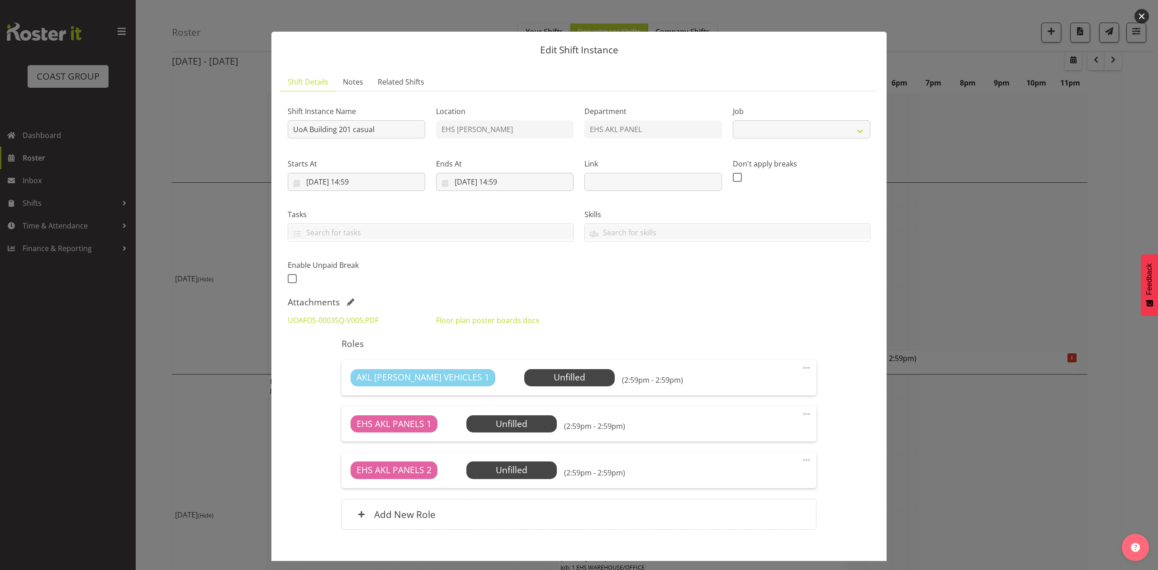
select select "8653"
click at [1140, 16] on button "button" at bounding box center [1142, 16] width 14 height 14
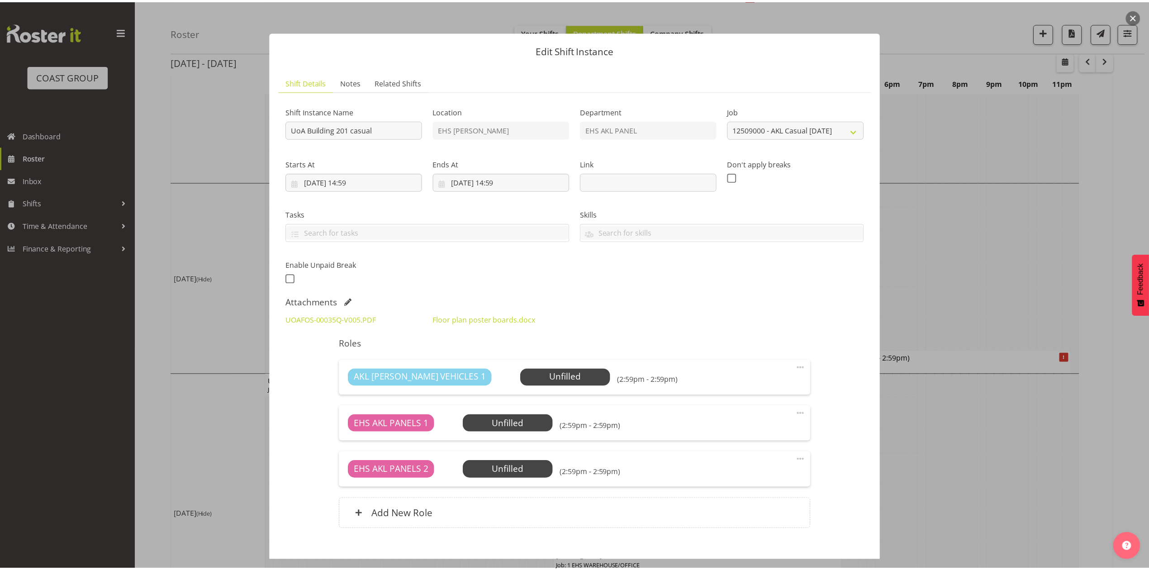
scroll to position [422, 0]
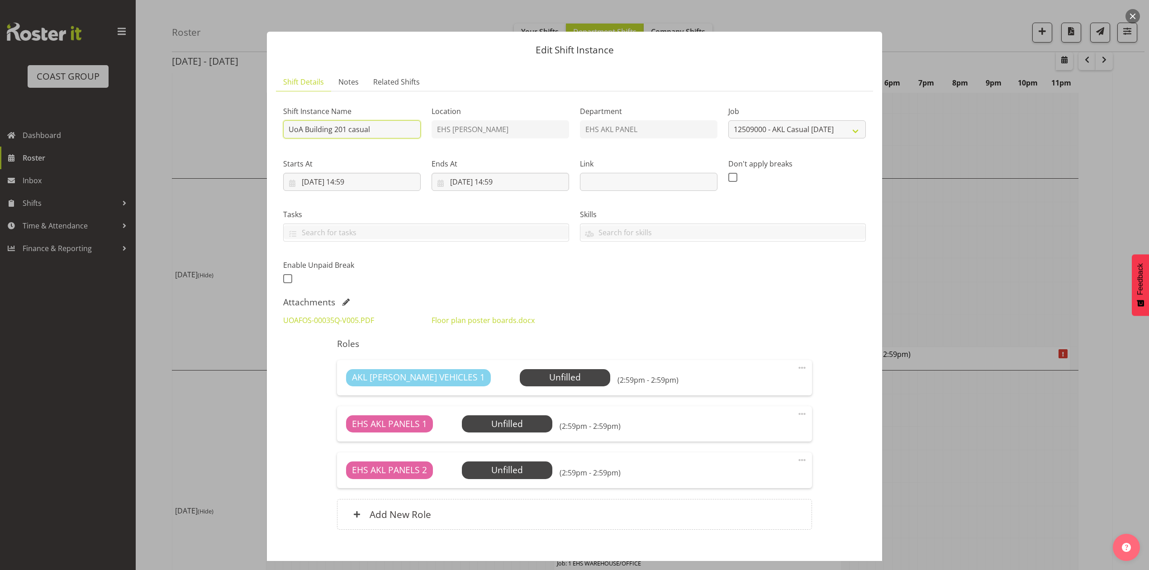
click at [286, 132] on input "UoA Building 201 casual" at bounding box center [352, 129] width 138 height 18
click at [390, 133] on input "Install [GEOGRAPHIC_DATA] 201 casual" at bounding box center [352, 129] width 138 height 18
click at [404, 131] on input "Install [GEOGRAPHIC_DATA] 201 casual" at bounding box center [352, 129] width 138 height 18
type input "Install [GEOGRAPHIC_DATA] 201 casual. In at 5pm."
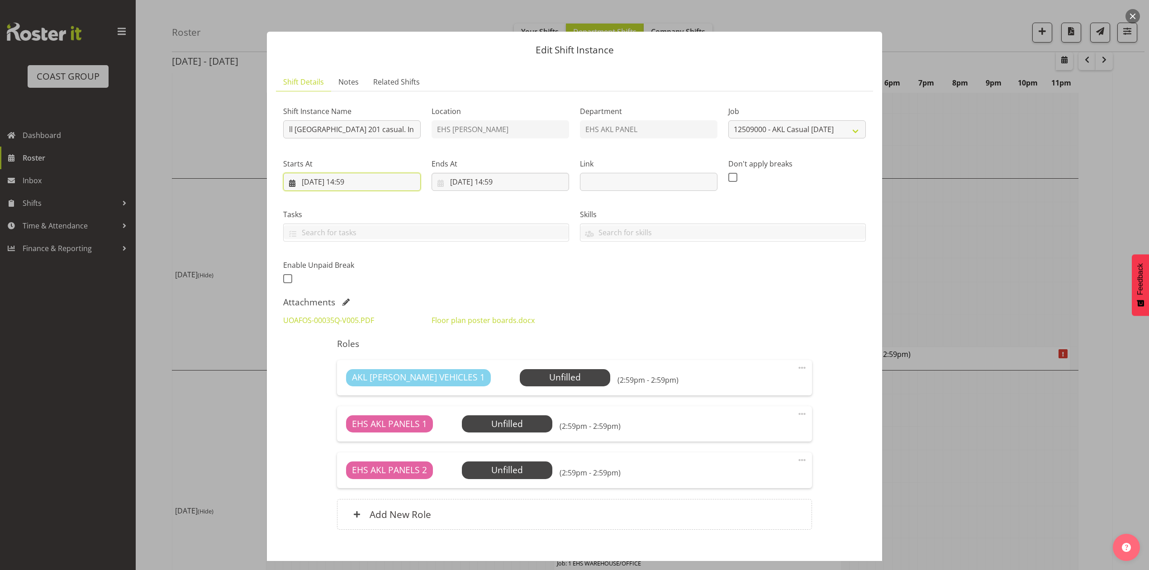
click at [352, 184] on input "[DATE] 14:59" at bounding box center [352, 182] width 138 height 18
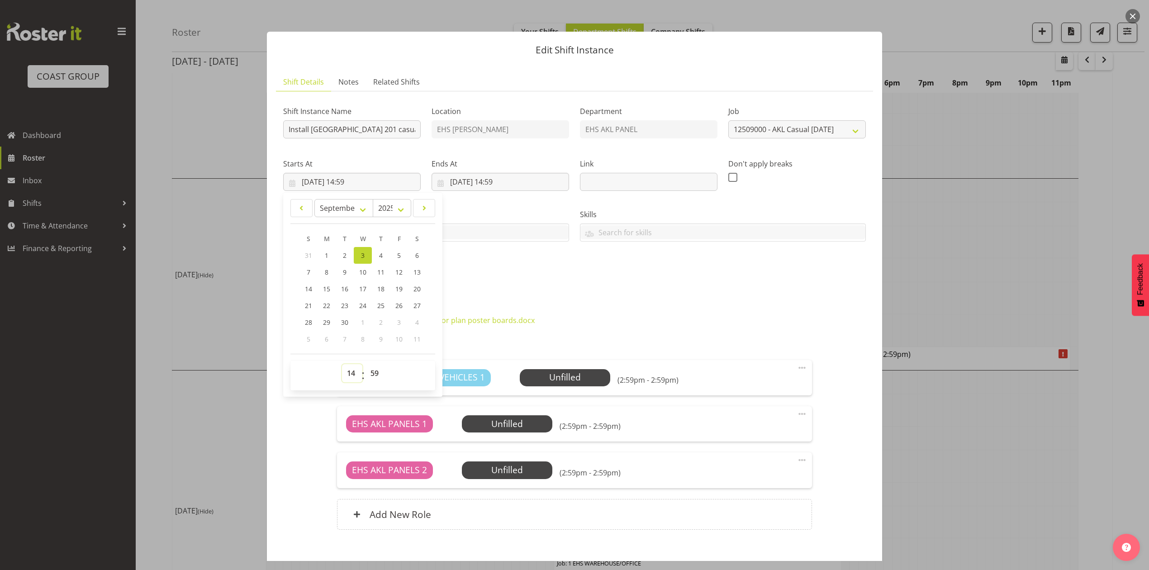
click at [350, 376] on select "00 01 02 03 04 05 06 07 08 09 10 11 12 13 14 15 16 17 18 19 20 21 22 23" at bounding box center [352, 373] width 20 height 18
select select "16"
click at [342, 365] on select "00 01 02 03 04 05 06 07 08 09 10 11 12 13 14 15 16 17 18 19 20 21 22 23" at bounding box center [352, 373] width 20 height 18
type input "[DATE] 16:59"
drag, startPoint x: 373, startPoint y: 376, endPoint x: 371, endPoint y: 366, distance: 9.6
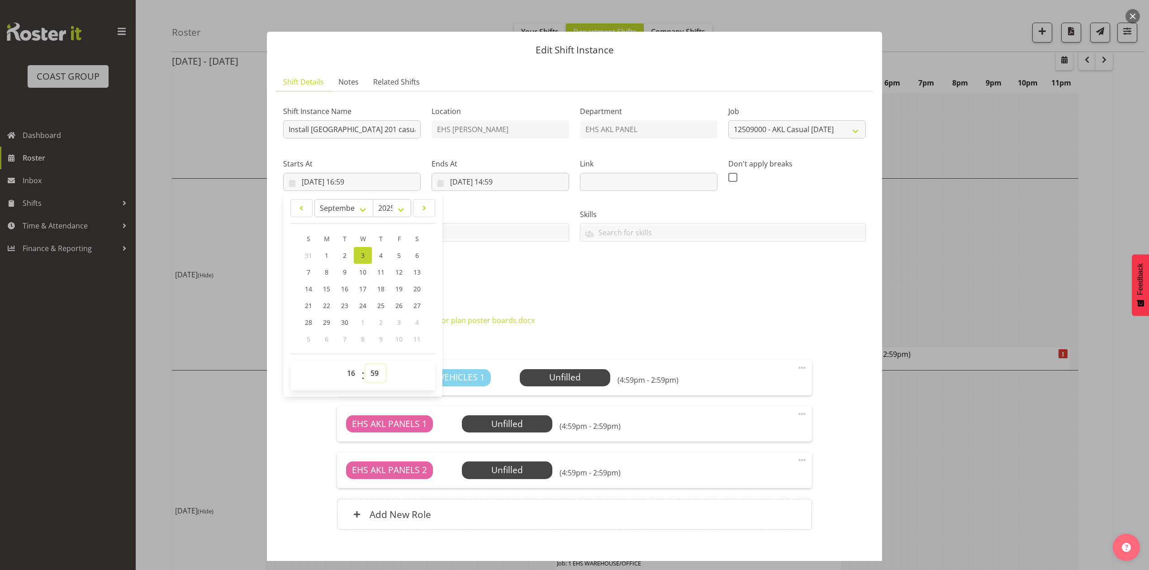
click at [373, 376] on select "00 01 02 03 04 05 06 07 08 09 10 11 12 13 14 15 16 17 18 19 20 21 22 23 24 25 2…" at bounding box center [376, 373] width 20 height 18
drag, startPoint x: 377, startPoint y: 373, endPoint x: 376, endPoint y: 366, distance: 6.8
click at [377, 373] on select "00 01 02 03 04 05 06 07 08 09 10 11 12 13 14 15 16 17 18 19 20 21 22 23 24 25 2…" at bounding box center [376, 373] width 20 height 18
select select "15"
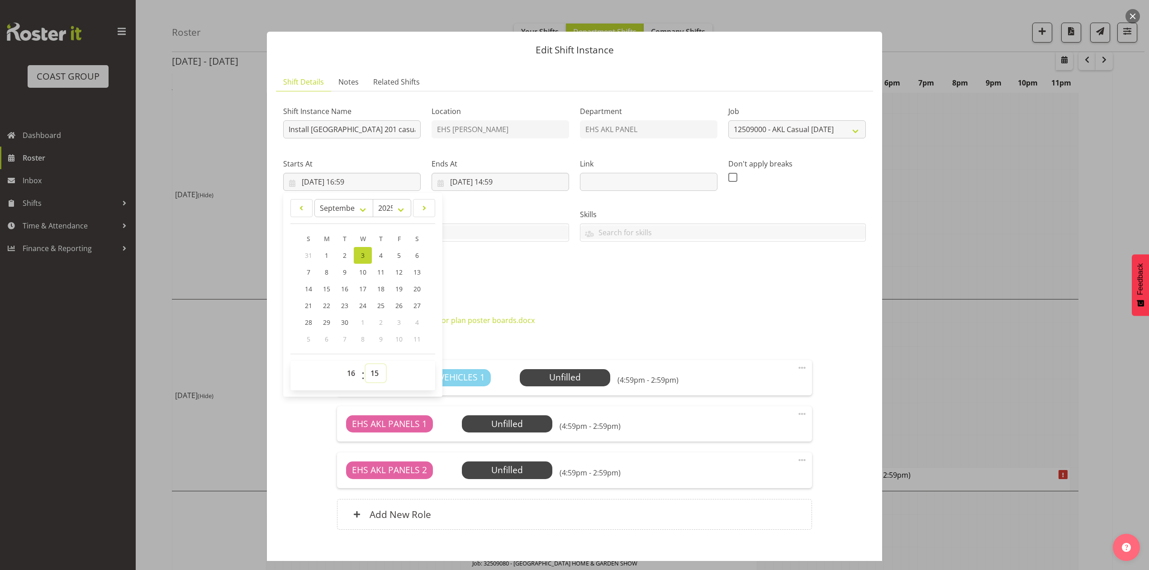
click at [366, 365] on select "00 01 02 03 04 05 06 07 08 09 10 11 12 13 14 15 16 17 18 19 20 21 22 23 24 25 2…" at bounding box center [376, 373] width 20 height 18
type input "[DATE] 16:15"
click at [523, 301] on div "Attachments" at bounding box center [574, 302] width 583 height 11
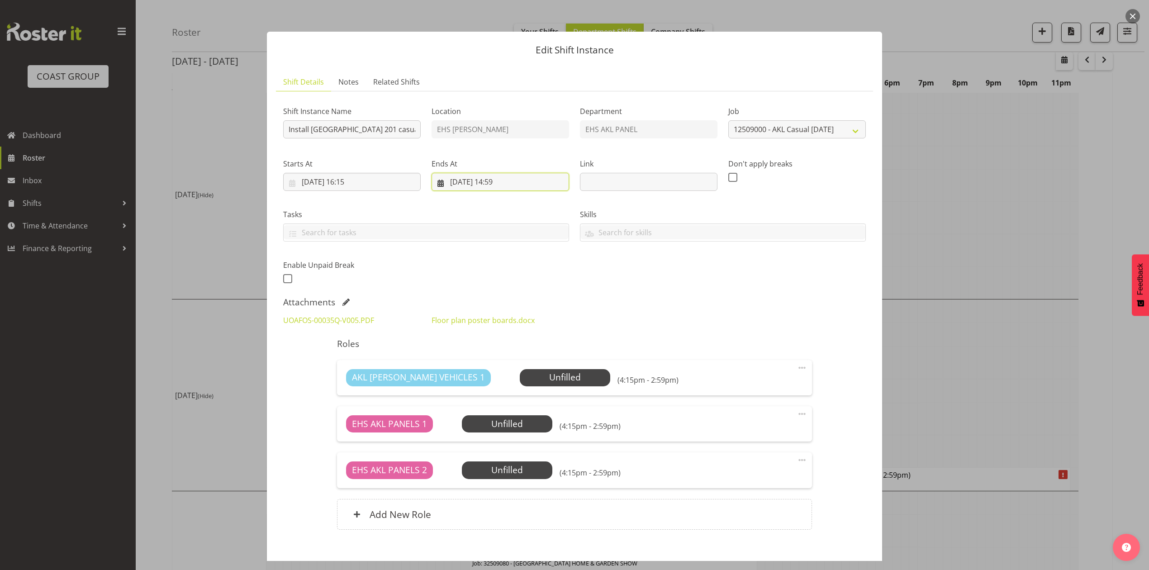
click at [502, 181] on input "[DATE] 14:59" at bounding box center [501, 182] width 138 height 18
click at [493, 375] on select "00 01 02 03 04 05 06 07 08 09 10 11 12 13 14 15 16 17 18 19 20 21 22 23" at bounding box center [500, 373] width 20 height 18
select select "19"
click at [490, 365] on select "00 01 02 03 04 05 06 07 08 09 10 11 12 13 14 15 16 17 18 19 20 21 22 23" at bounding box center [500, 373] width 20 height 18
type input "[DATE] 19:59"
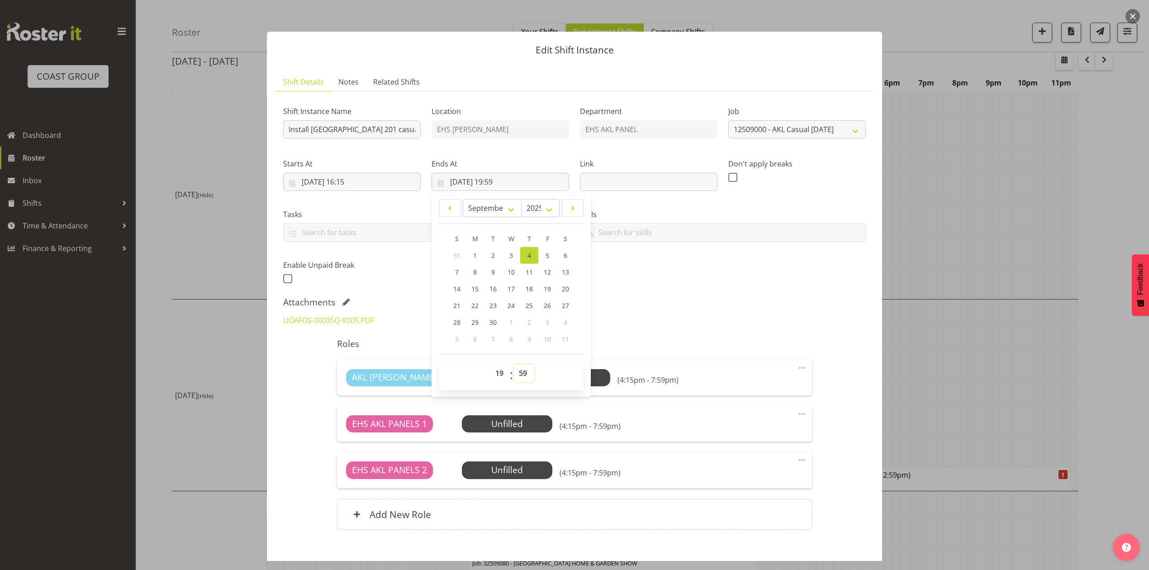
drag, startPoint x: 515, startPoint y: 375, endPoint x: 515, endPoint y: 365, distance: 10.4
click at [515, 375] on select "00 01 02 03 04 05 06 07 08 09 10 11 12 13 14 15 16 17 18 19 20 21 22 23 24 25 2…" at bounding box center [524, 373] width 20 height 18
select select "0"
click at [514, 365] on select "00 01 02 03 04 05 06 07 08 09 10 11 12 13 14 15 16 17 18 19 20 21 22 23 24 25 2…" at bounding box center [524, 373] width 20 height 18
type input "[DATE] 19:00"
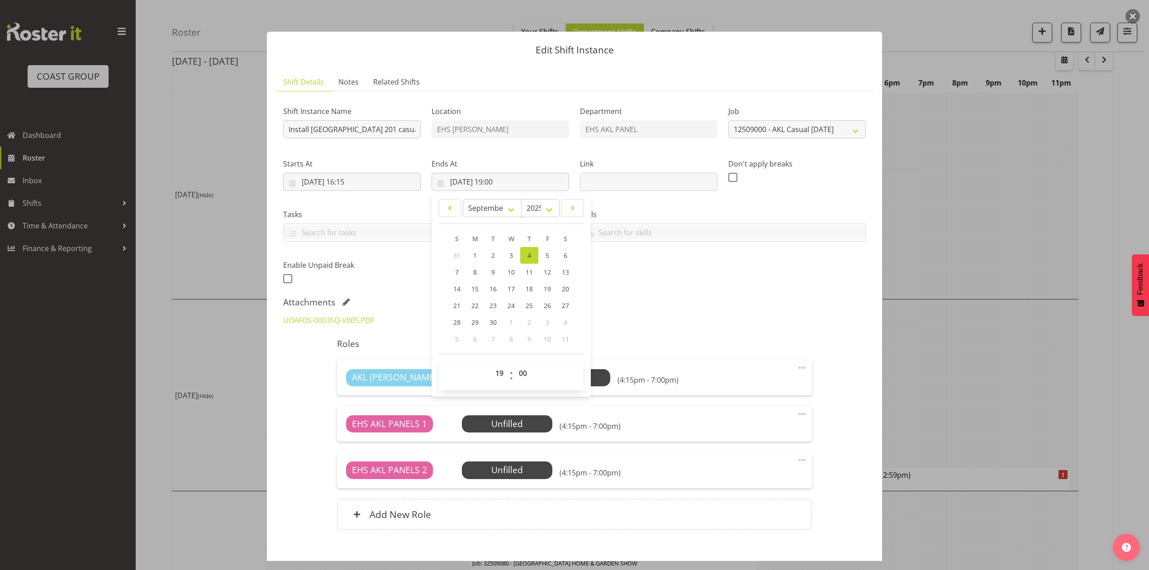
click at [732, 300] on div "Attachments" at bounding box center [574, 302] width 583 height 11
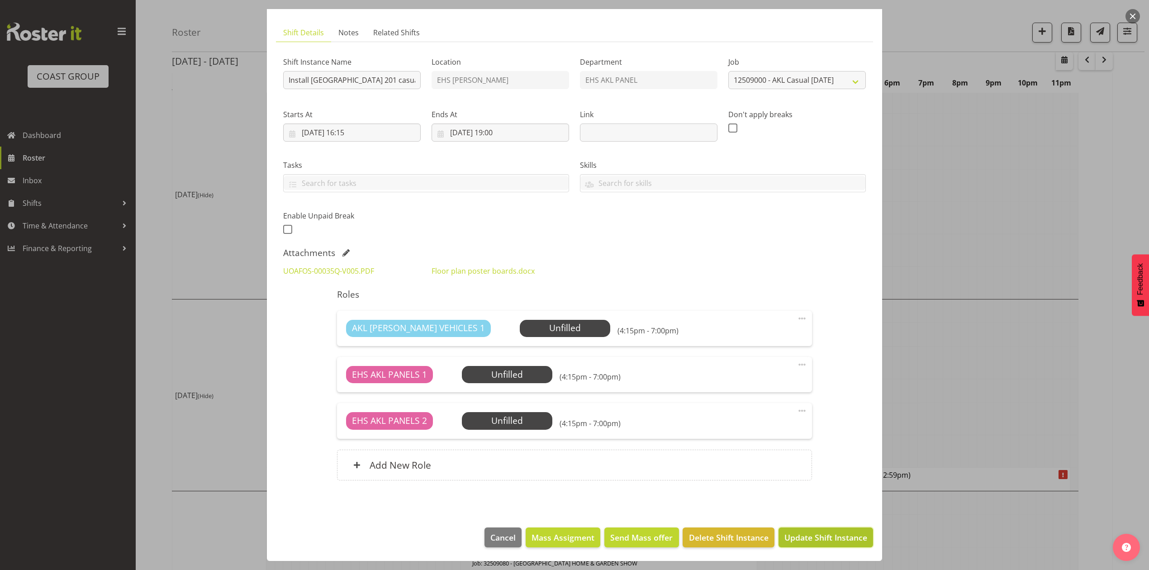
click at [832, 538] on span "Update Shift Instance" at bounding box center [826, 538] width 83 height 12
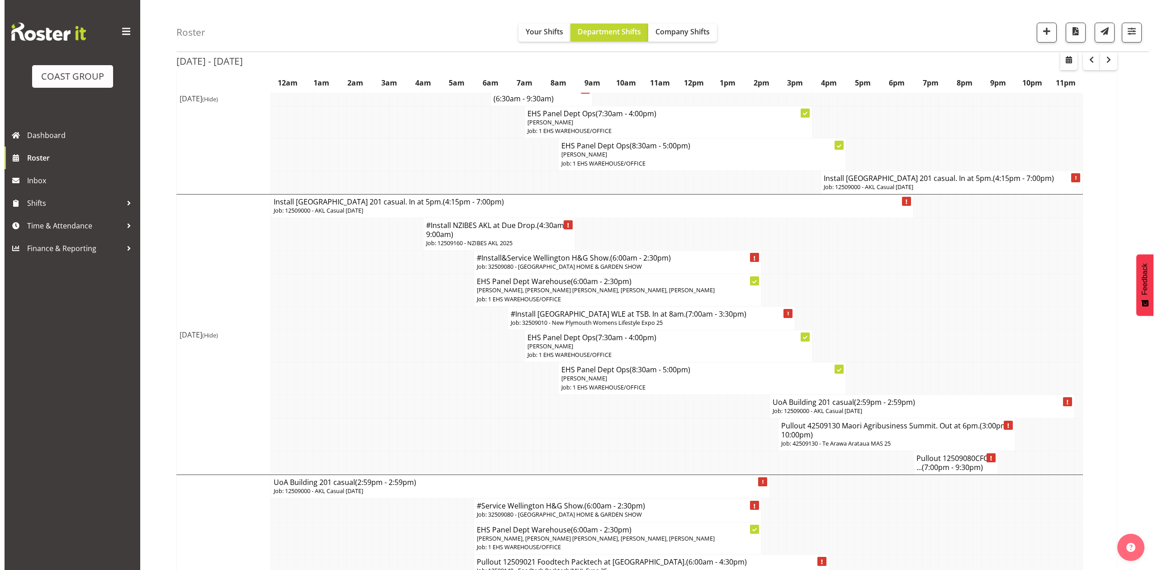
scroll to position [603, 0]
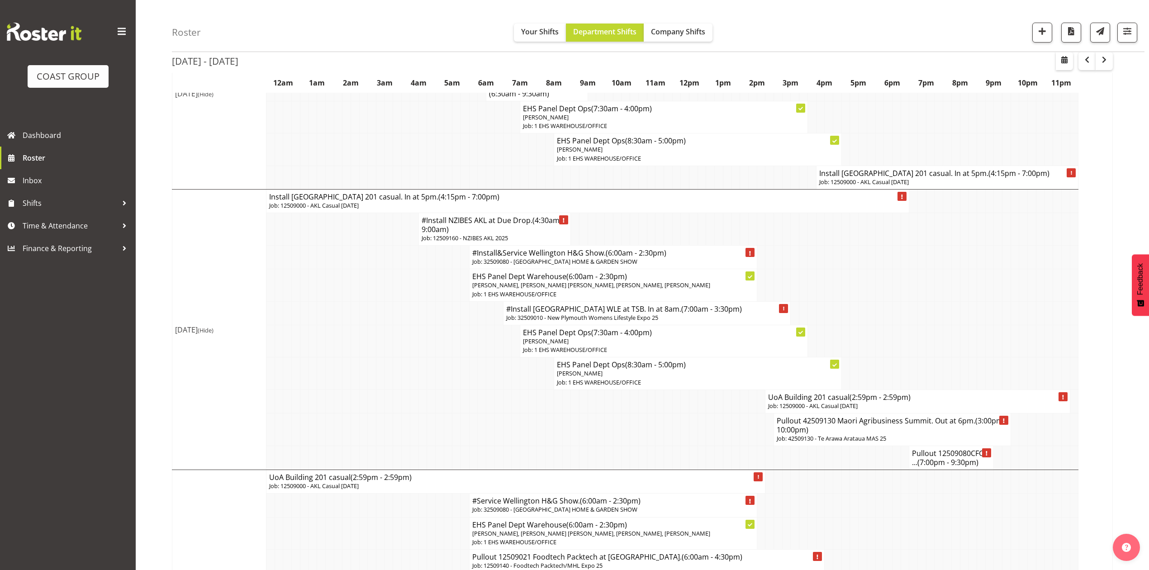
click at [873, 410] on p "Job: 12509000 - AKL Casual [DATE]" at bounding box center [917, 406] width 299 height 9
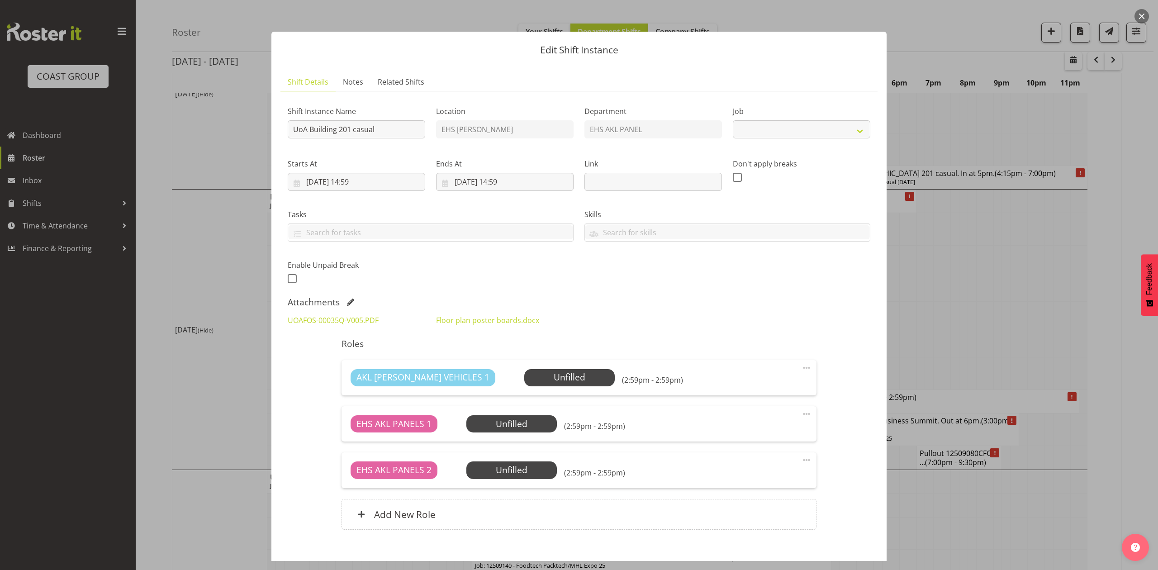
select select "8653"
click at [292, 128] on input "UoA Building 201 casual" at bounding box center [357, 129] width 138 height 18
click at [410, 129] on input "Pullout UoA Building 201 casual" at bounding box center [357, 129] width 138 height 18
click at [292, 127] on input "Pullout UoA Building 201 casual. Out at 5pm." at bounding box center [357, 129] width 138 height 18
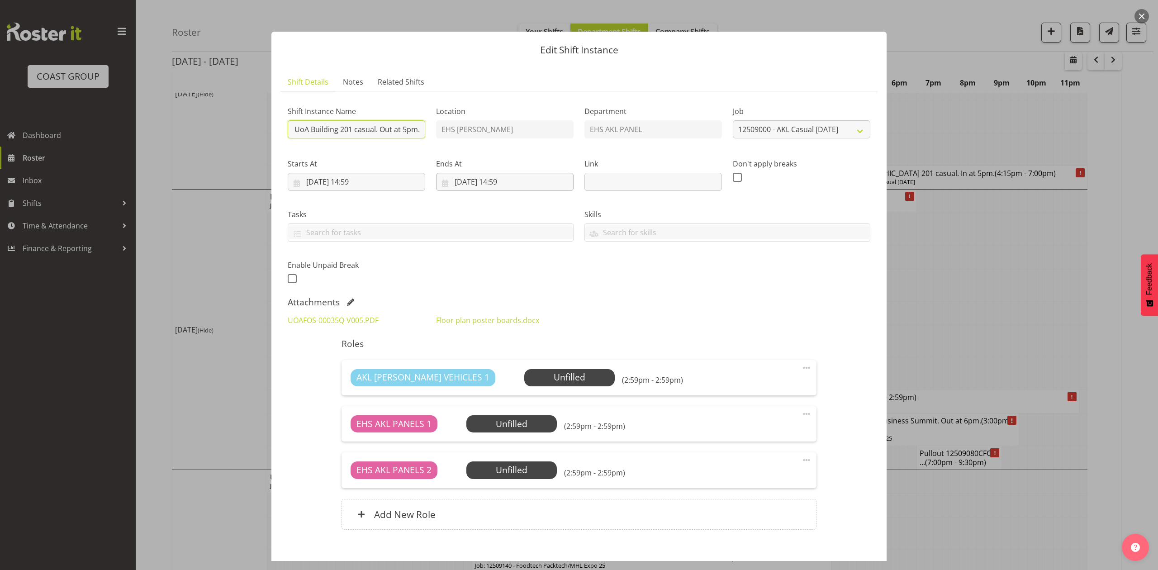
type input "Pullout UoA Building 201 casual. Out at 5pm."
click at [478, 176] on input "[DATE] 14:59" at bounding box center [505, 182] width 138 height 18
click at [533, 252] on span "4" at bounding box center [534, 255] width 4 height 9
type input "[DATE] 14:59"
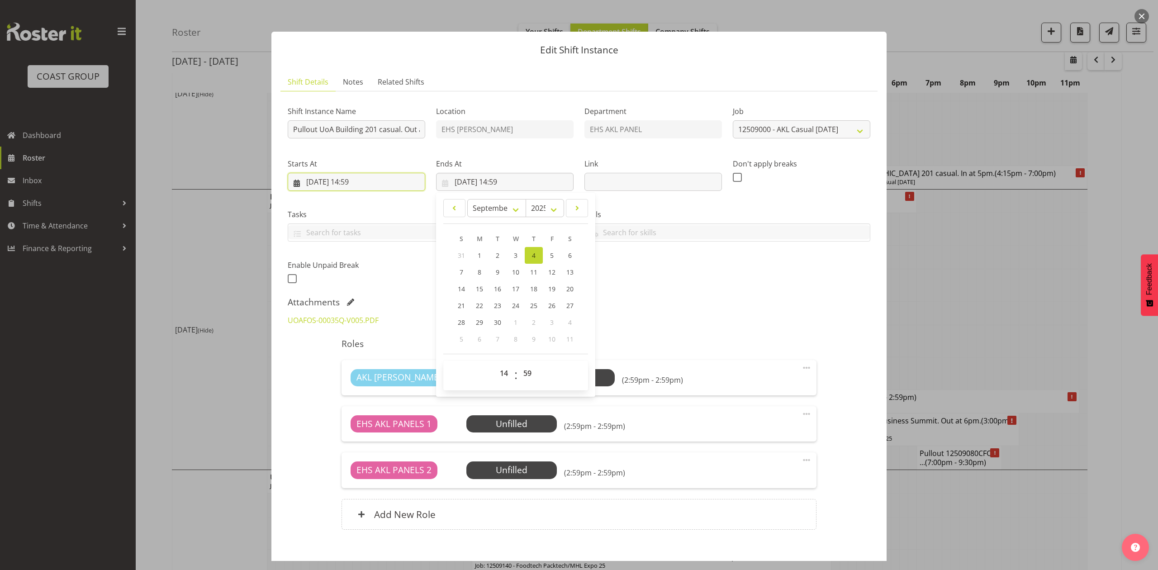
click at [359, 184] on input "[DATE] 14:59" at bounding box center [357, 182] width 138 height 18
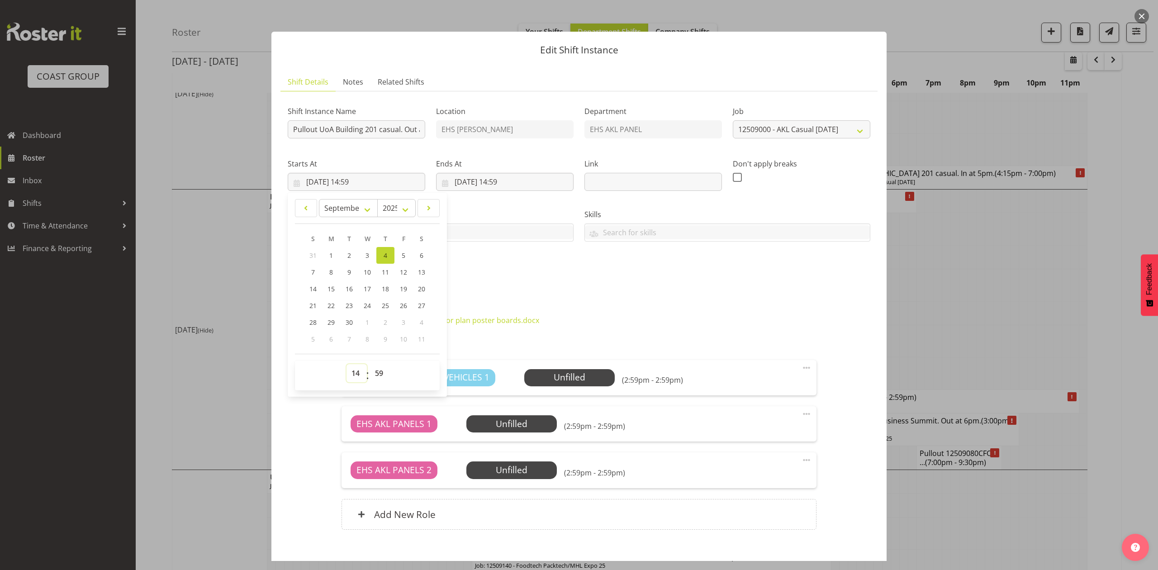
drag, startPoint x: 353, startPoint y: 379, endPoint x: 353, endPoint y: 367, distance: 11.8
click at [353, 379] on select "00 01 02 03 04 05 06 07 08 09 10 11 12 13 14 15 16 17 18 19 20 21 22 23" at bounding box center [357, 373] width 20 height 18
select select "16"
click at [347, 365] on select "00 01 02 03 04 05 06 07 08 09 10 11 12 13 14 15 16 17 18 19 20 21 22 23" at bounding box center [357, 373] width 20 height 18
type input "[DATE] 16:59"
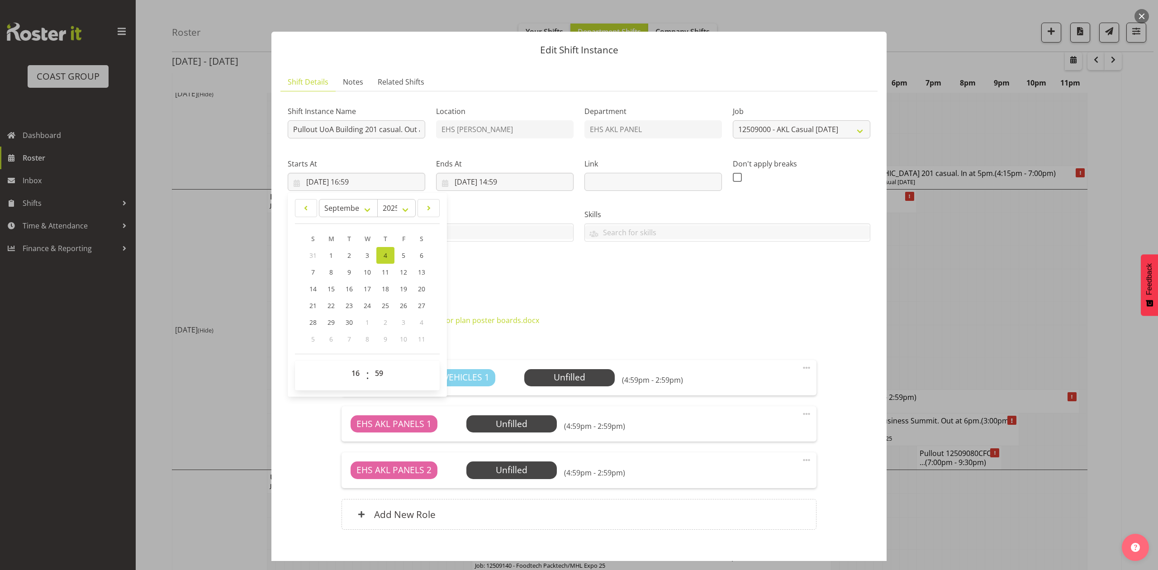
click at [369, 364] on div "00 01 02 03 04 05 06 07 08 09 10 11 12 13 14 15 16 17 18 19 20 21 22 23 : 00 01…" at bounding box center [367, 376] width 145 height 30
click at [380, 371] on select "00 01 02 03 04 05 06 07 08 09 10 11 12 13 14 15 16 17 18 19 20 21 22 23 24 25 2…" at bounding box center [380, 373] width 20 height 18
select select "15"
click at [370, 365] on select "00 01 02 03 04 05 06 07 08 09 10 11 12 13 14 15 16 17 18 19 20 21 22 23 24 25 2…" at bounding box center [380, 373] width 20 height 18
type input "[DATE] 16:15"
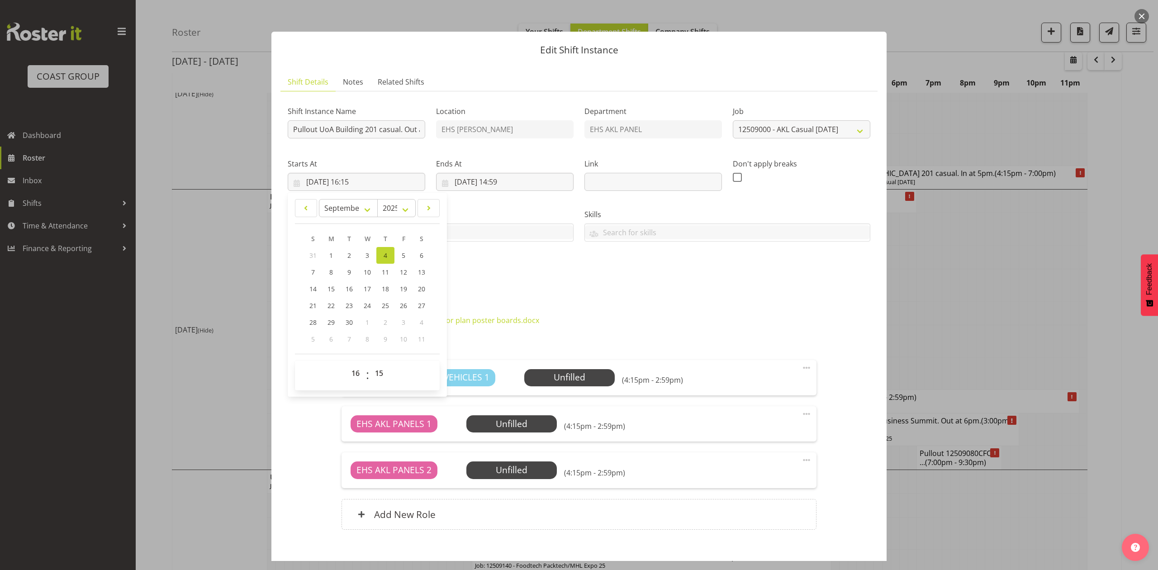
click at [538, 297] on div "Attachments" at bounding box center [579, 302] width 583 height 11
click at [509, 179] on input "[DATE] 14:59" at bounding box center [505, 182] width 138 height 18
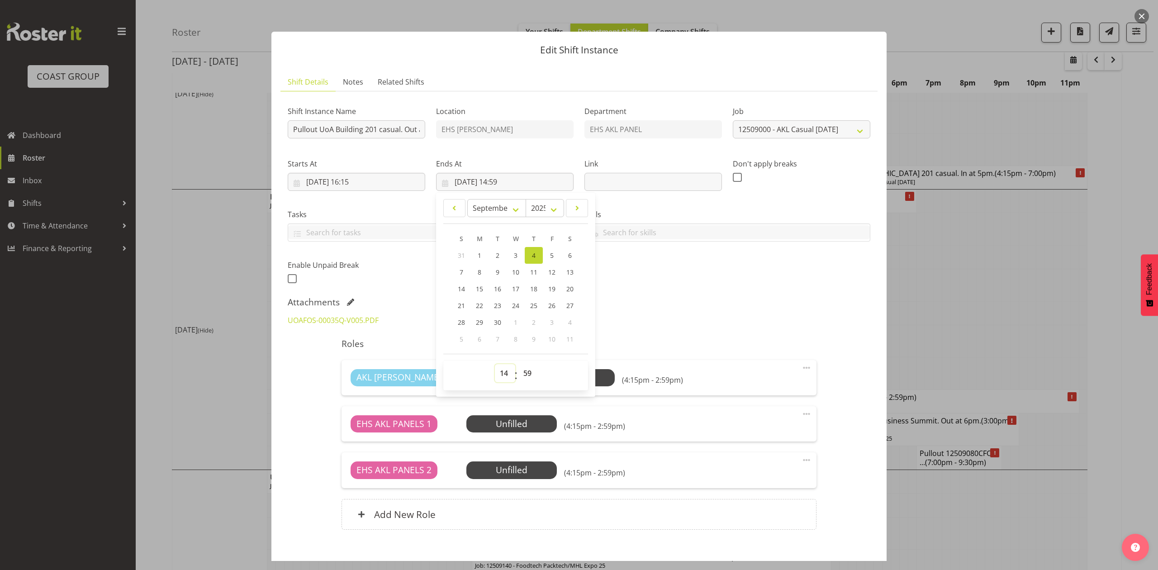
click at [500, 367] on select "00 01 02 03 04 05 06 07 08 09 10 11 12 13 14 15 16 17 18 19 20 21 22 23" at bounding box center [505, 373] width 20 height 18
select select "18"
click at [495, 365] on select "00 01 02 03 04 05 06 07 08 09 10 11 12 13 14 15 16 17 18 19 20 21 22 23" at bounding box center [505, 373] width 20 height 18
type input "[DATE] 18:59"
drag, startPoint x: 529, startPoint y: 376, endPoint x: 528, endPoint y: 366, distance: 9.5
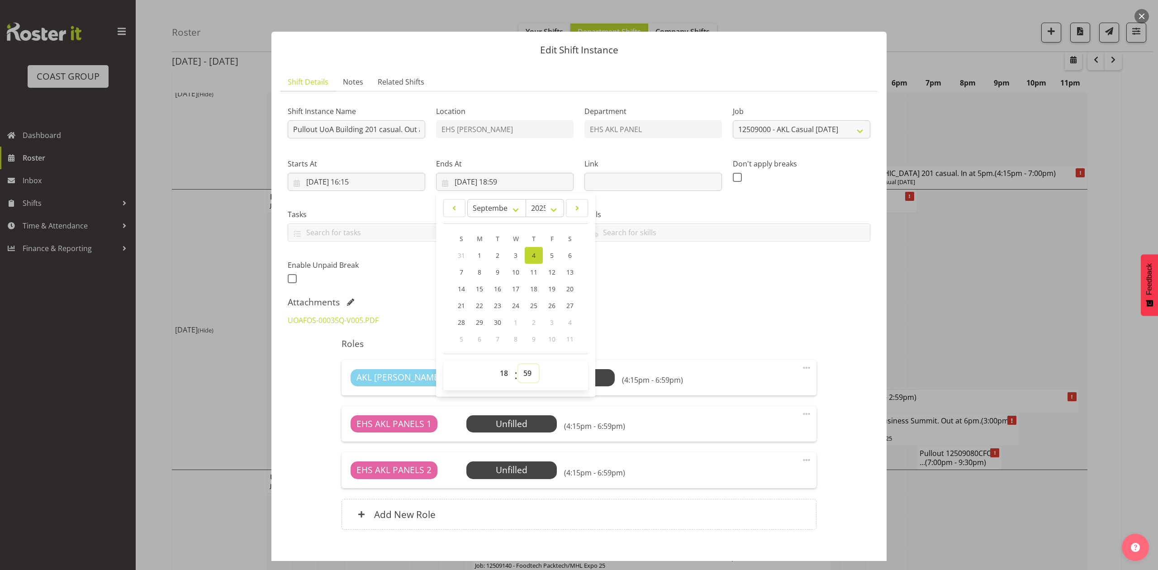
click at [529, 376] on select "00 01 02 03 04 05 06 07 08 09 10 11 12 13 14 15 16 17 18 19 20 21 22 23 24 25 2…" at bounding box center [529, 373] width 20 height 18
select select "30"
click at [519, 365] on select "00 01 02 03 04 05 06 07 08 09 10 11 12 13 14 15 16 17 18 19 20 21 22 23 24 25 2…" at bounding box center [529, 373] width 20 height 18
type input "[DATE] 18:30"
drag, startPoint x: 614, startPoint y: 297, endPoint x: 624, endPoint y: 297, distance: 9.0
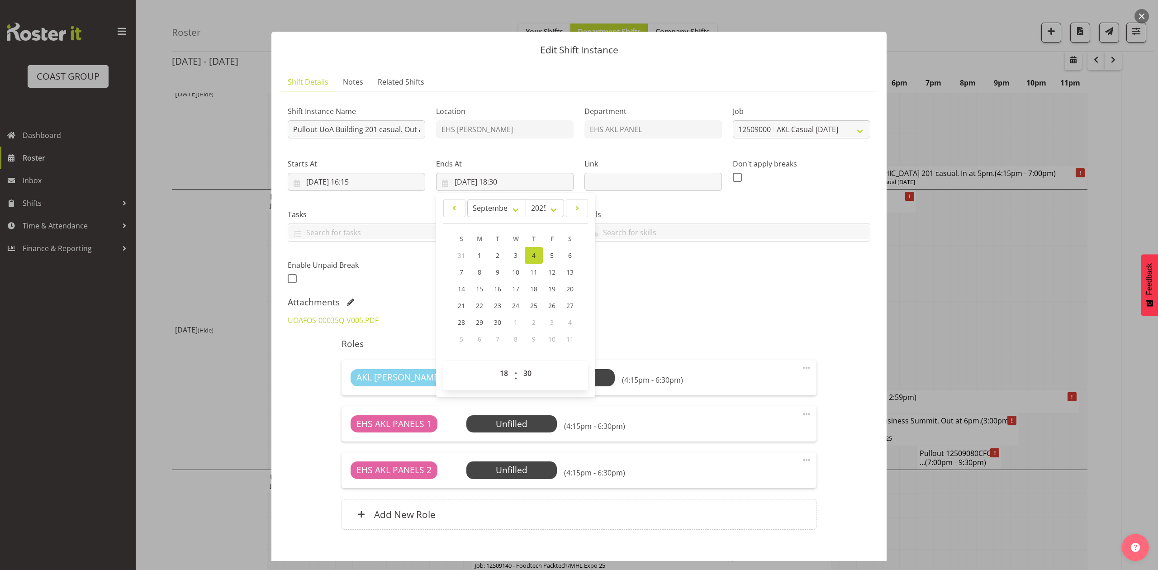
click at [622, 297] on div "Attachments" at bounding box center [579, 302] width 583 height 11
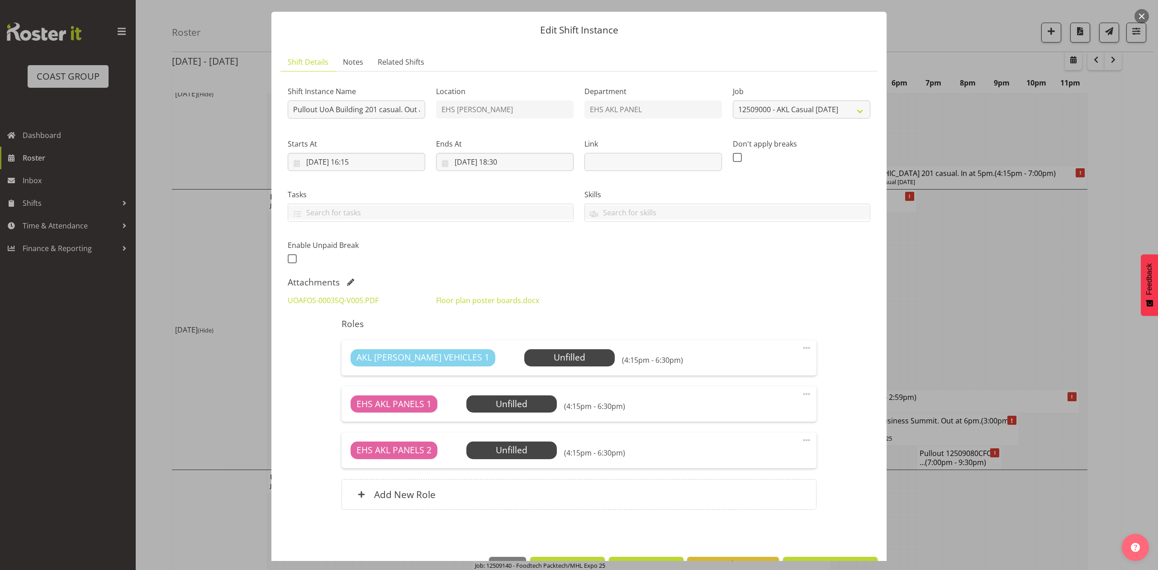
scroll to position [51, 0]
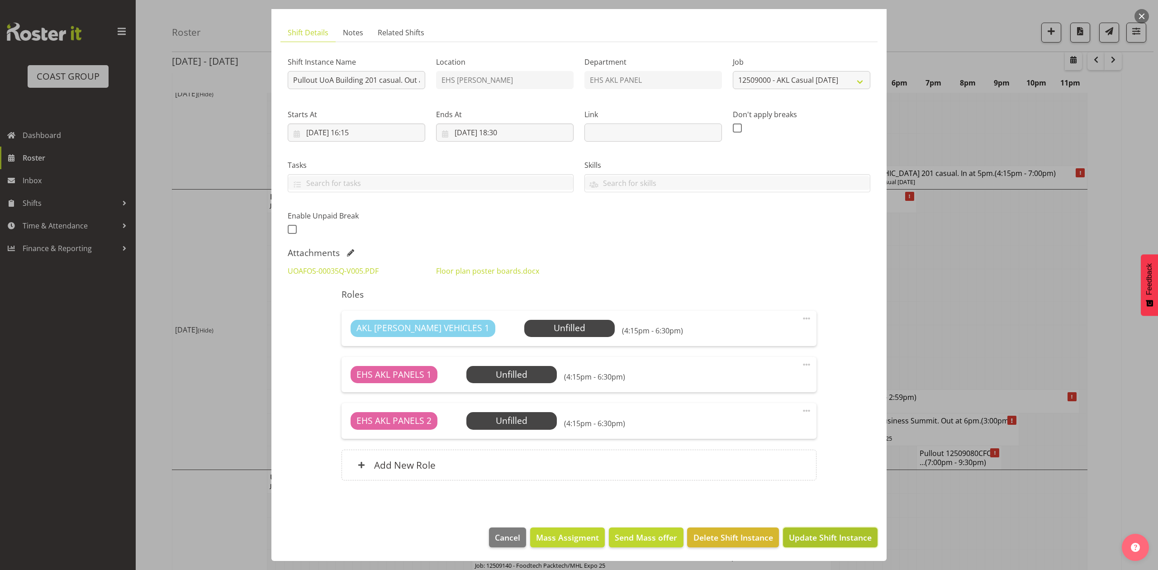
drag, startPoint x: 831, startPoint y: 534, endPoint x: 904, endPoint y: 428, distance: 129.3
click at [831, 534] on span "Update Shift Instance" at bounding box center [830, 538] width 83 height 12
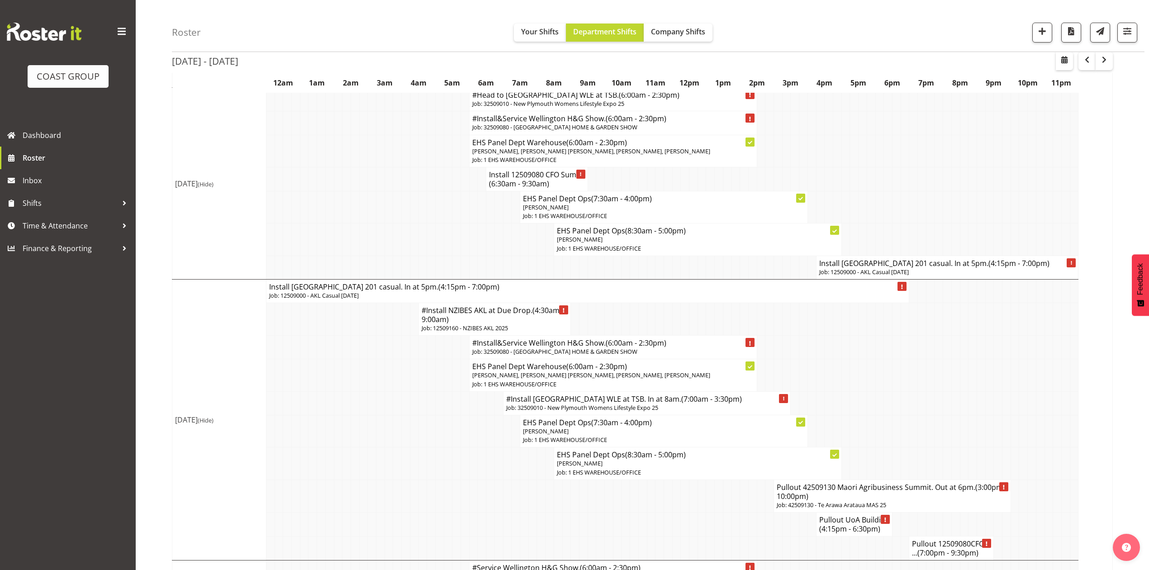
scroll to position [663, 0]
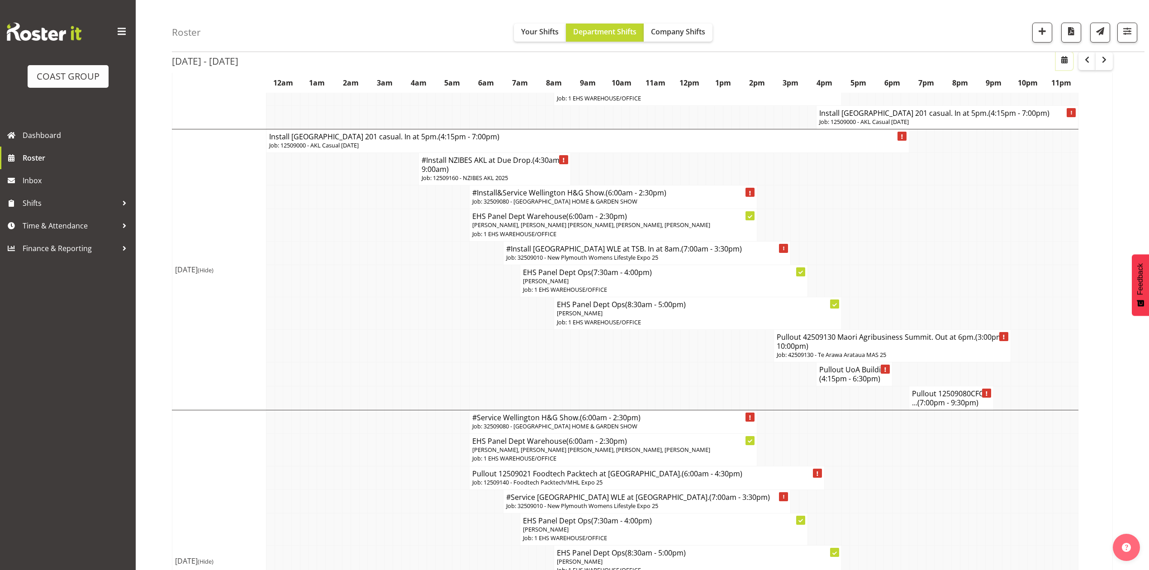
click at [1065, 62] on span "button" at bounding box center [1064, 59] width 11 height 11
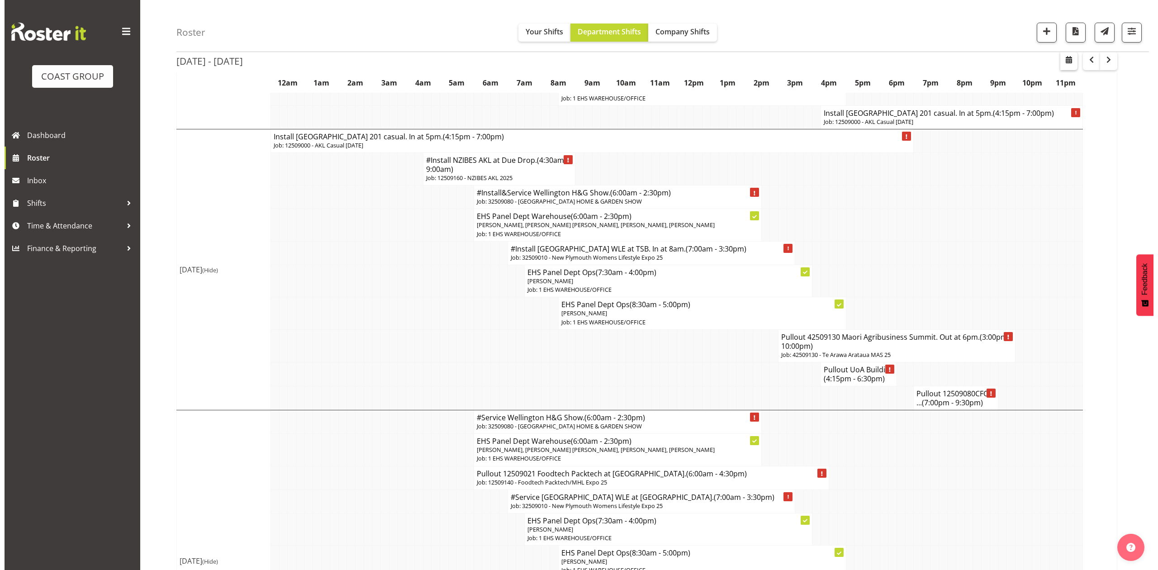
scroll to position [654, 0]
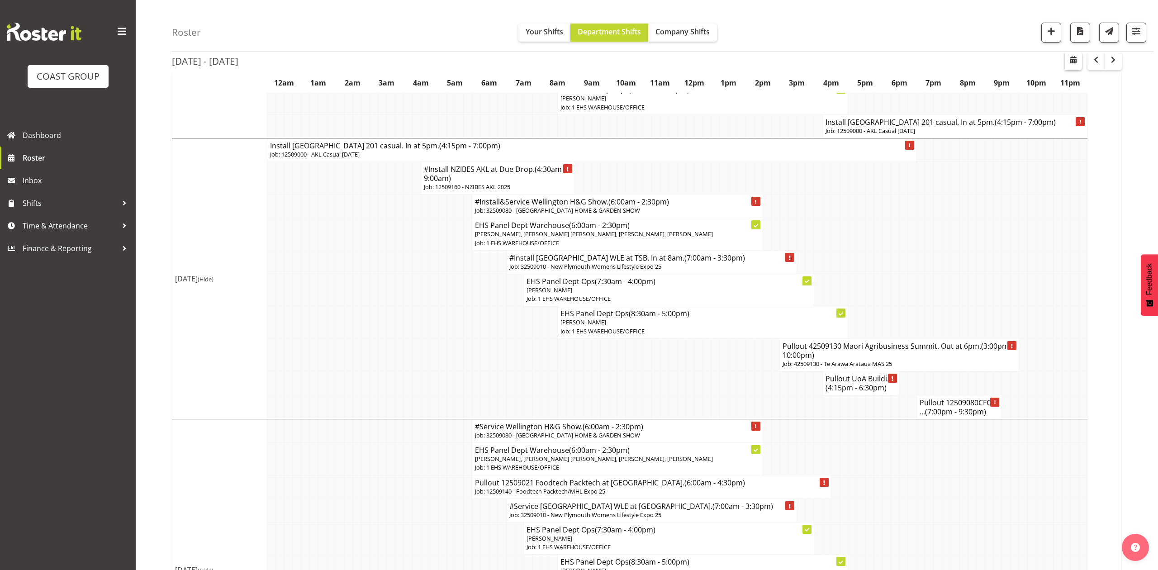
select select "7"
select select "2025"
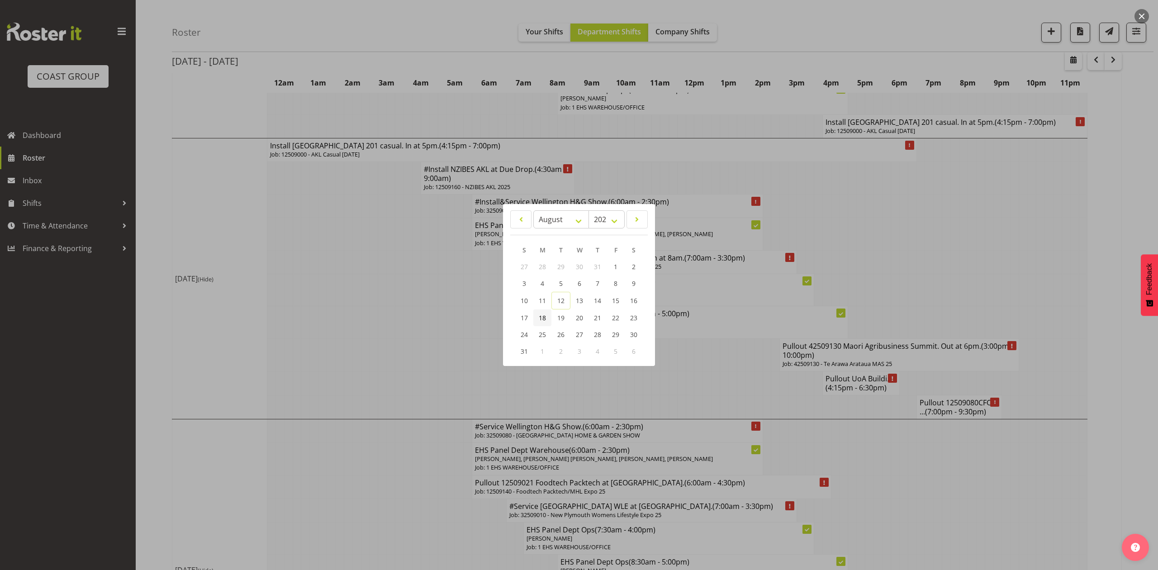
click at [540, 319] on span "18" at bounding box center [542, 318] width 7 height 9
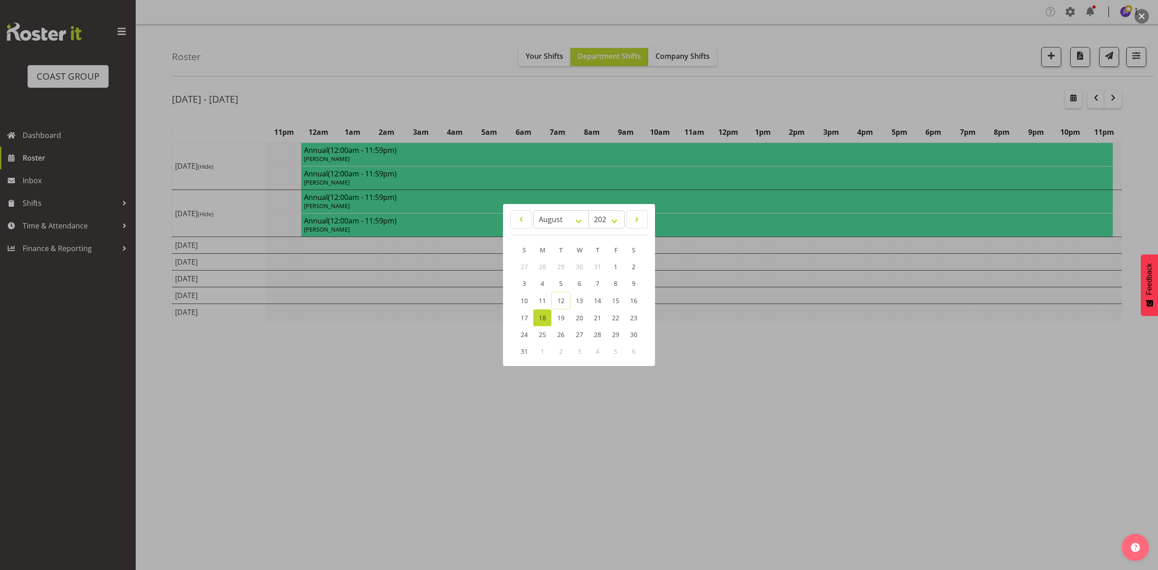
click at [909, 100] on div at bounding box center [579, 285] width 1158 height 570
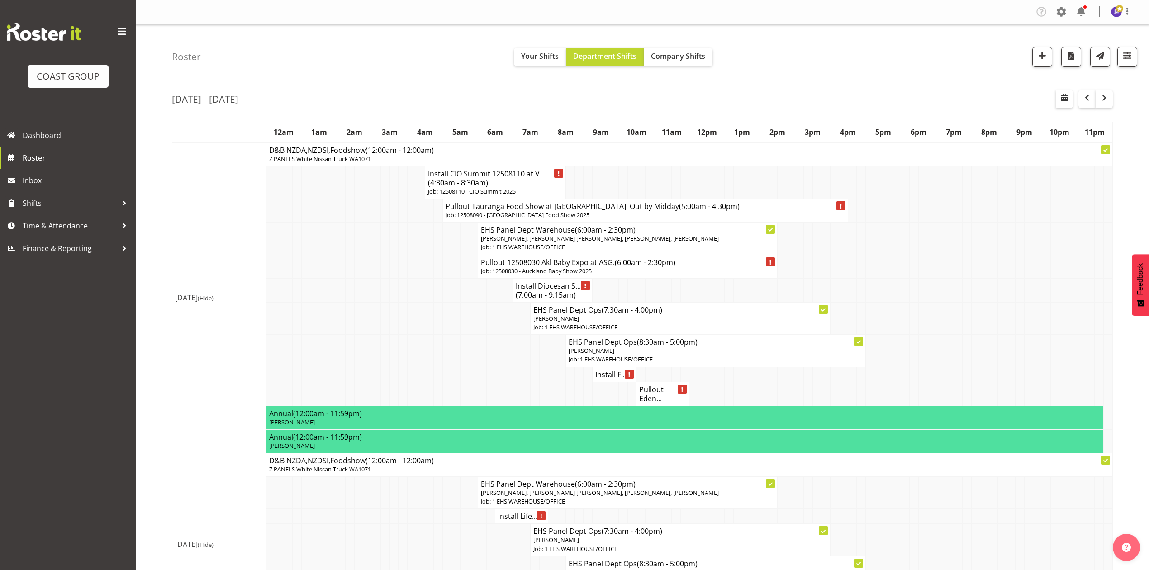
click at [1019, 332] on td at bounding box center [1020, 318] width 9 height 32
click at [482, 185] on span "(4:30am - 8:30am)" at bounding box center [458, 183] width 60 height 10
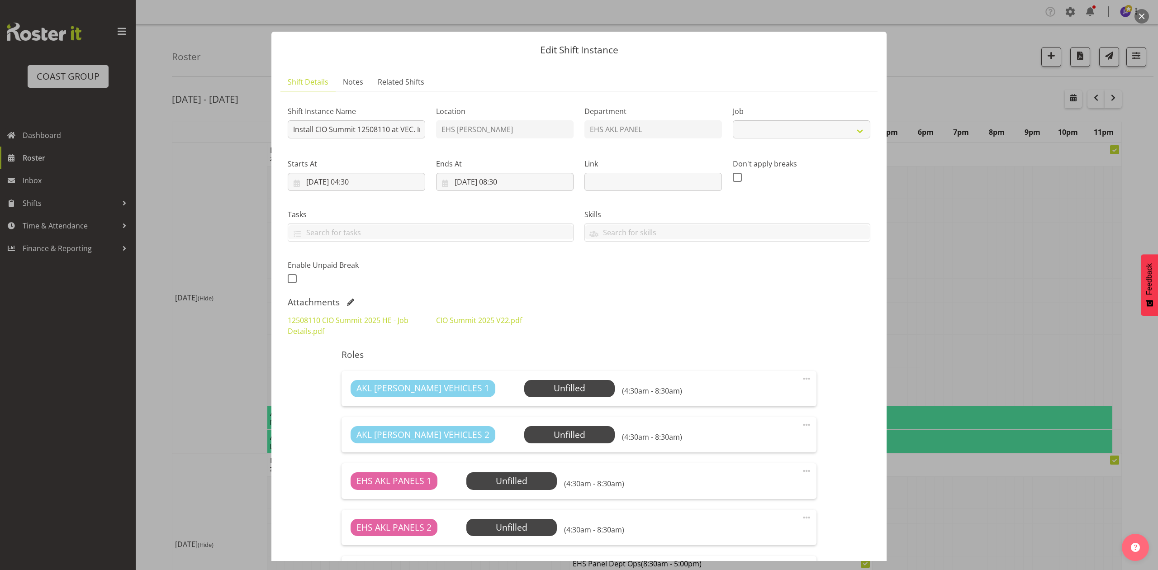
select select "9443"
drag, startPoint x: 391, startPoint y: 273, endPoint x: 387, endPoint y: 278, distance: 5.8
click at [391, 273] on div "Enable Unpaid Break" at bounding box center [357, 273] width 138 height 26
click at [352, 301] on span at bounding box center [350, 302] width 7 height 7
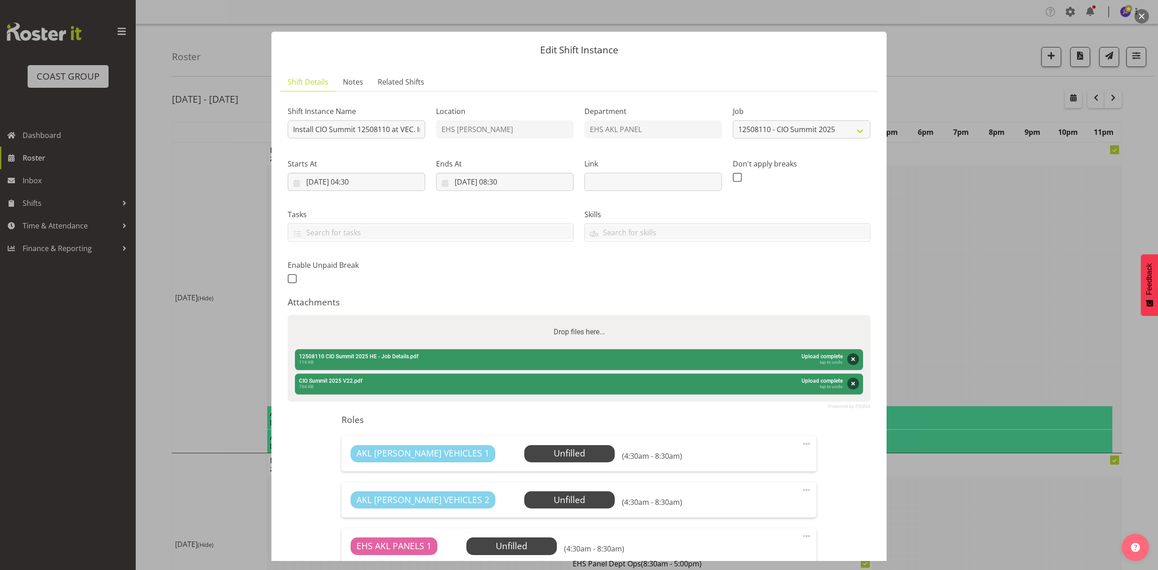
click at [428, 337] on div "Drop files here..." at bounding box center [579, 332] width 583 height 34
click at [288, 315] on input "Drop files here..." at bounding box center [579, 316] width 583 height 3
type input "C:\fakepath\CIO Summit 2025 V34.pdf"
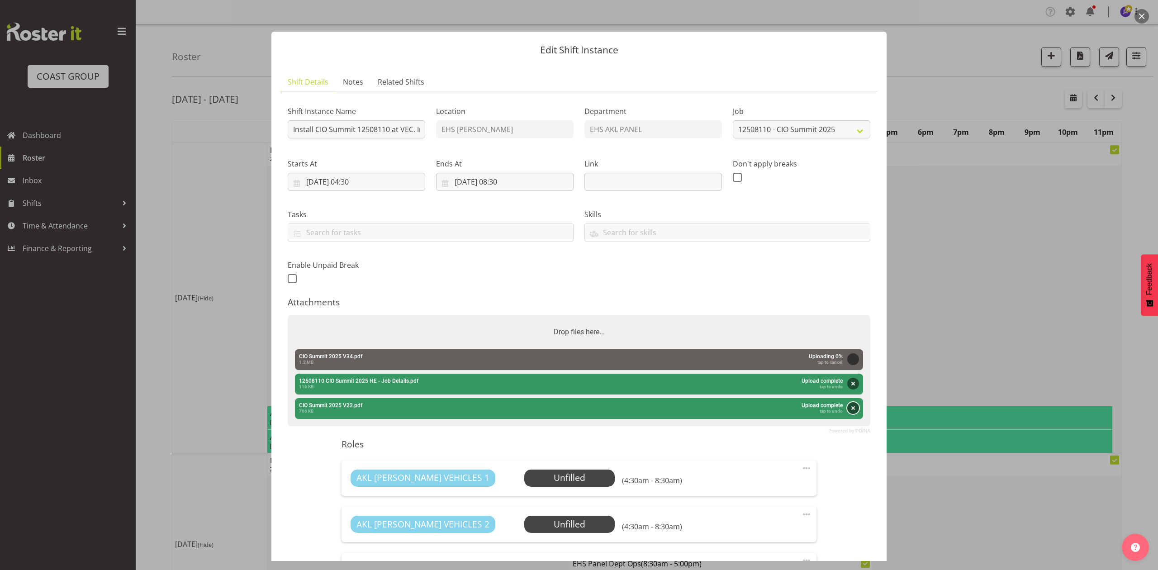
click at [848, 405] on button "Remove" at bounding box center [854, 408] width 12 height 12
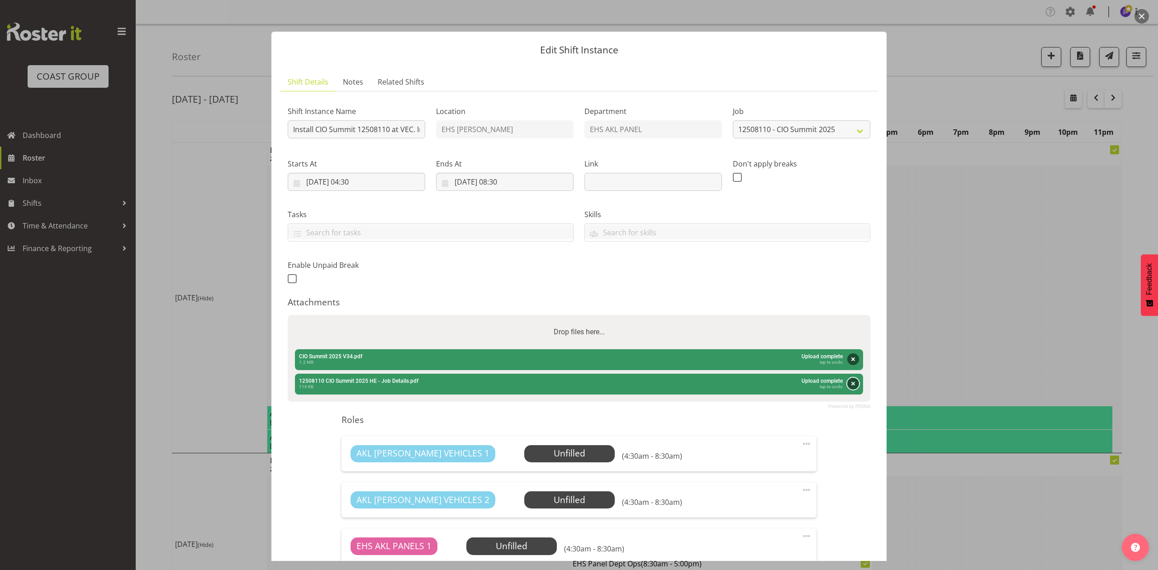
drag, startPoint x: 845, startPoint y: 388, endPoint x: 840, endPoint y: 386, distance: 5.3
click at [848, 388] on button "Remove" at bounding box center [854, 384] width 12 height 12
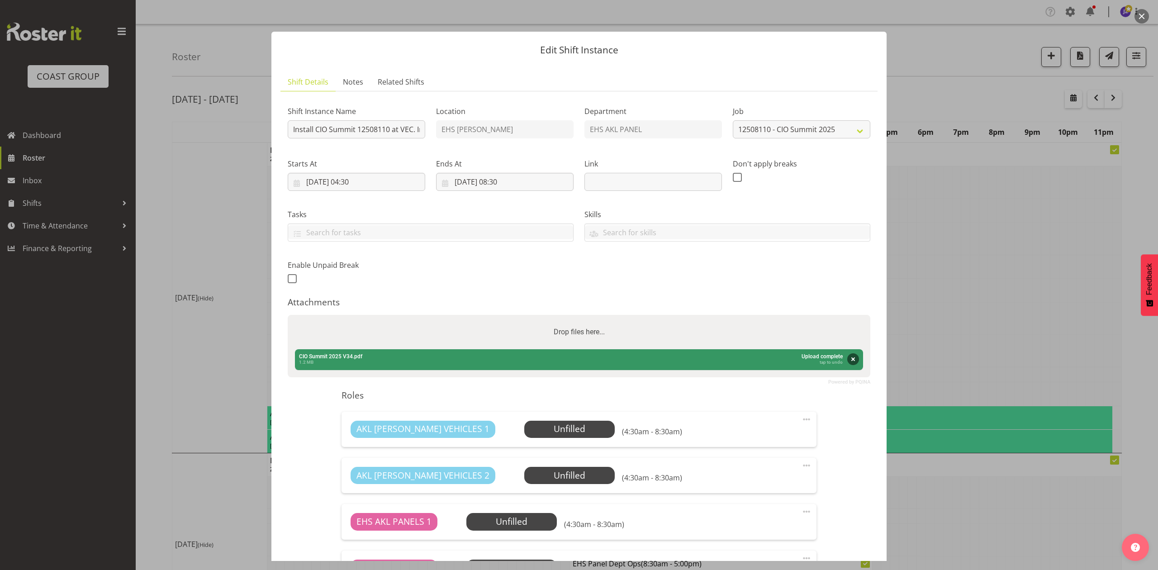
click at [603, 333] on label "Drop files here..." at bounding box center [579, 332] width 58 height 18
click at [603, 318] on input "Drop files here..." at bounding box center [579, 316] width 583 height 3
type input "C:\fakepath\12508110 CIO Summit 2025 HE - Job Details (2).pdf"
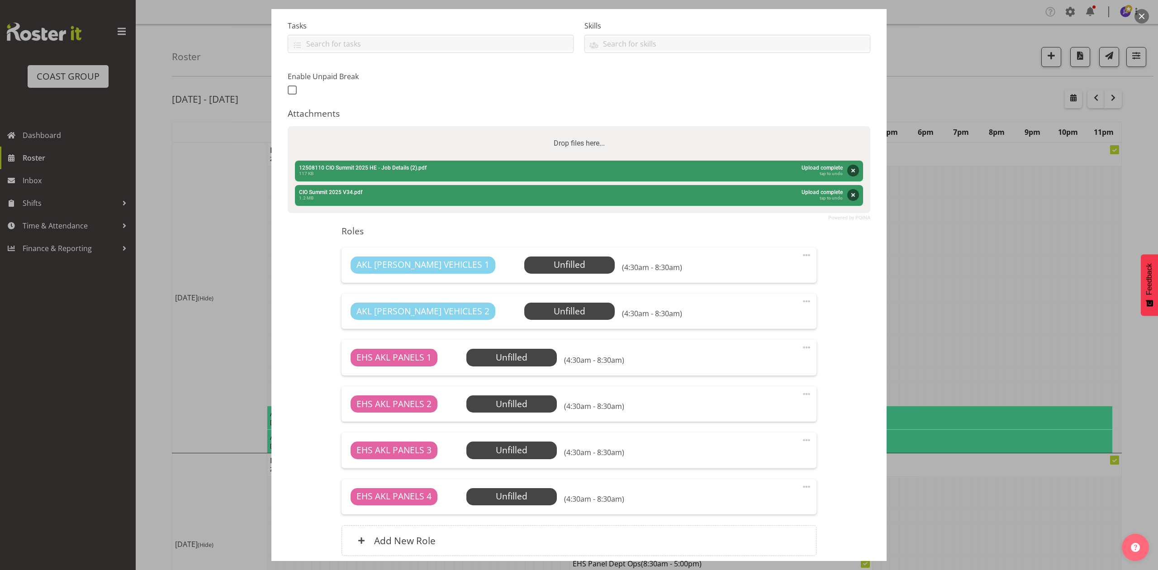
scroll to position [265, 0]
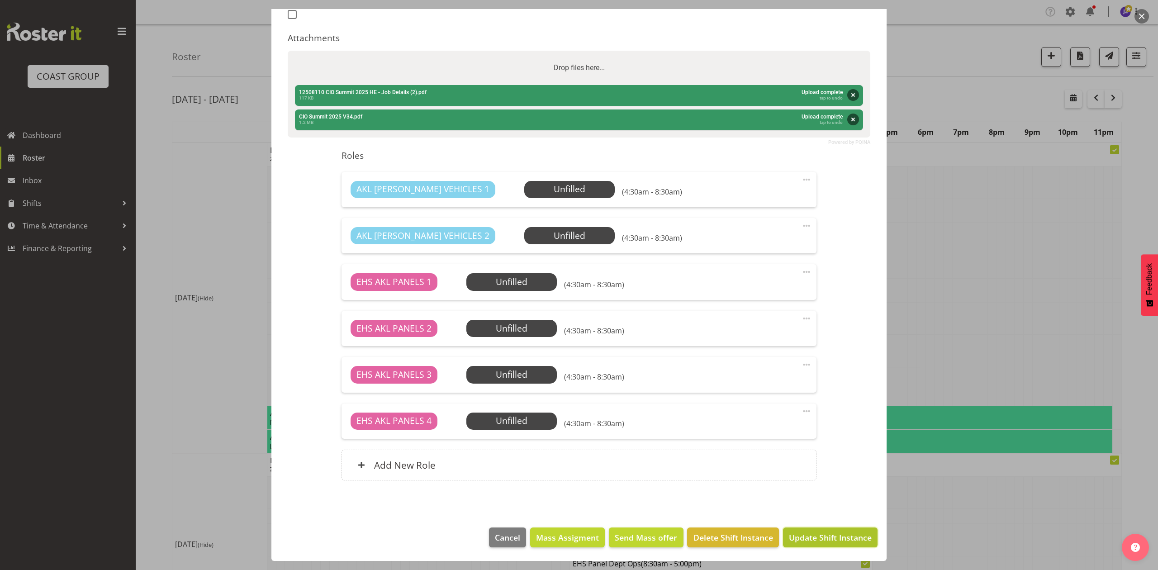
click at [815, 534] on span "Update Shift Instance" at bounding box center [830, 538] width 83 height 12
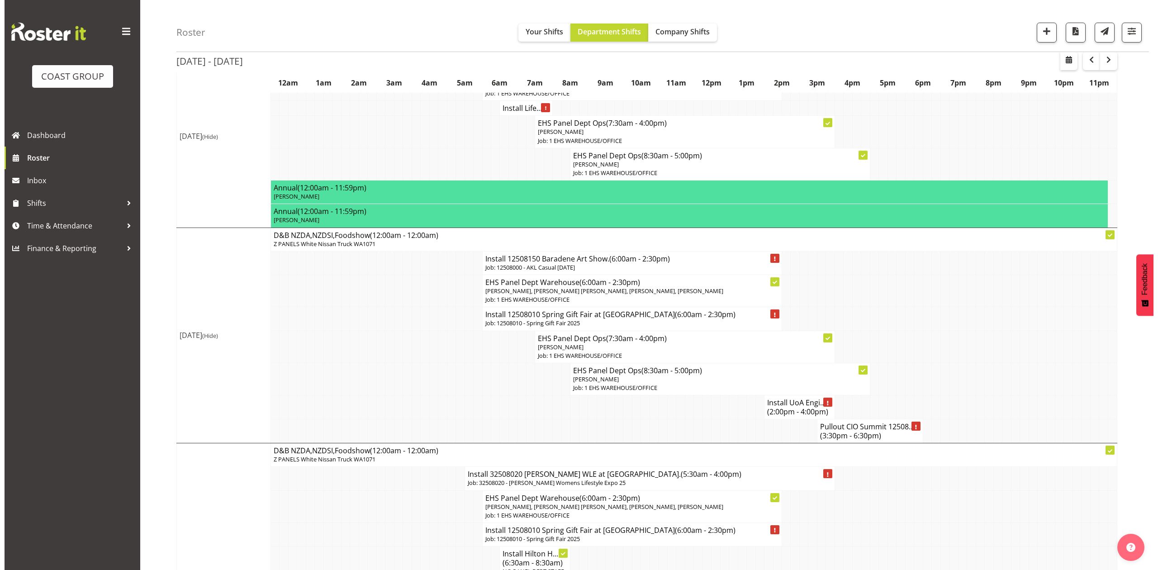
scroll to position [422, 0]
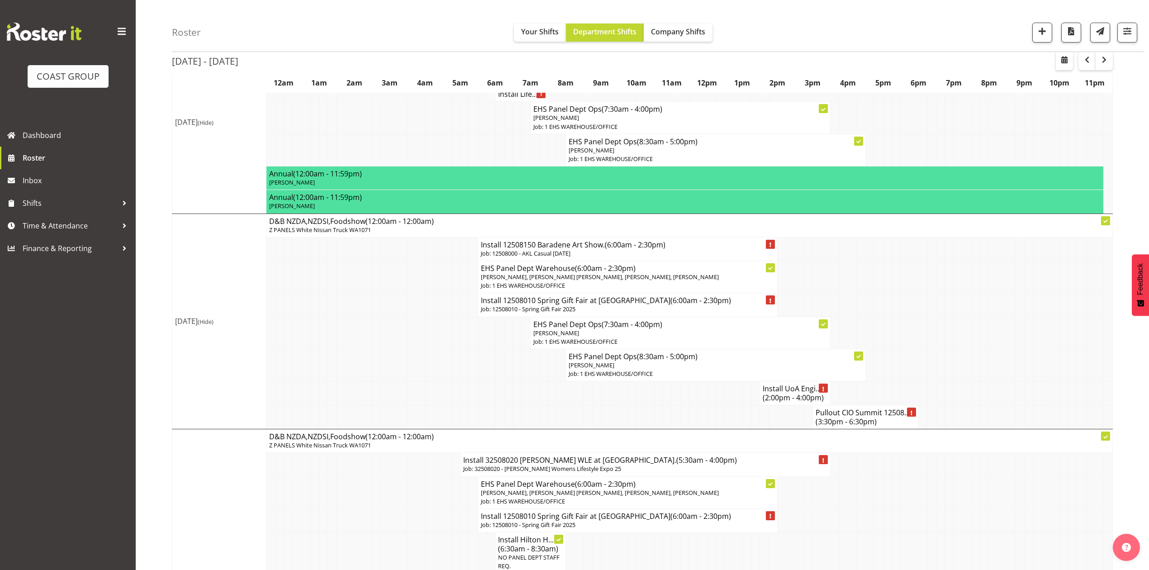
click at [844, 426] on h4 "Pullout CIO Summit 12508... (3:30pm - 6:30pm)" at bounding box center [866, 417] width 100 height 18
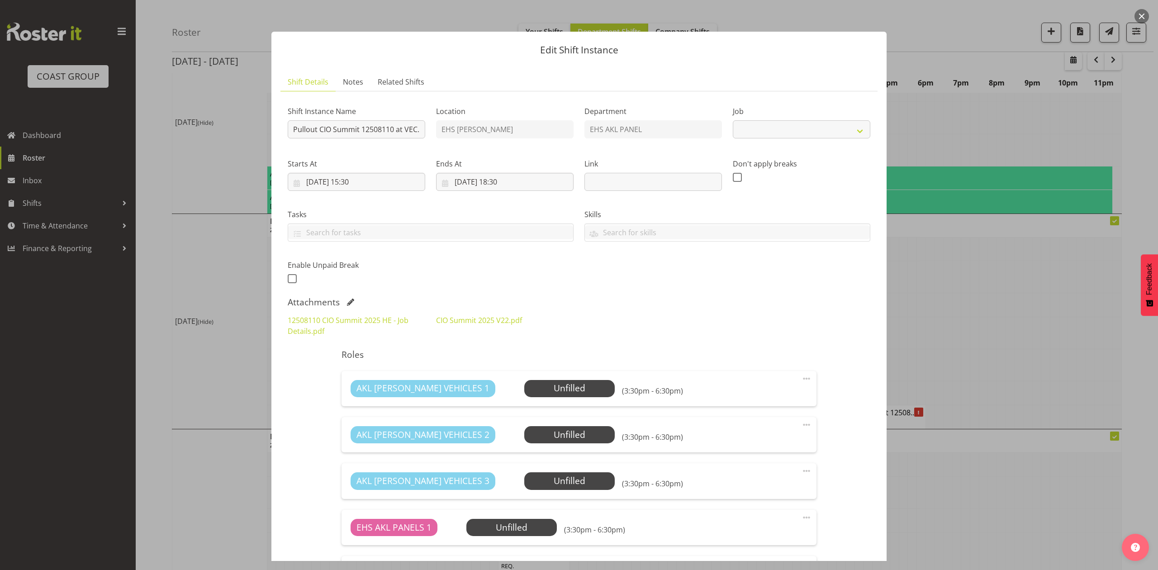
click at [348, 303] on span at bounding box center [350, 302] width 7 height 7
select select "9443"
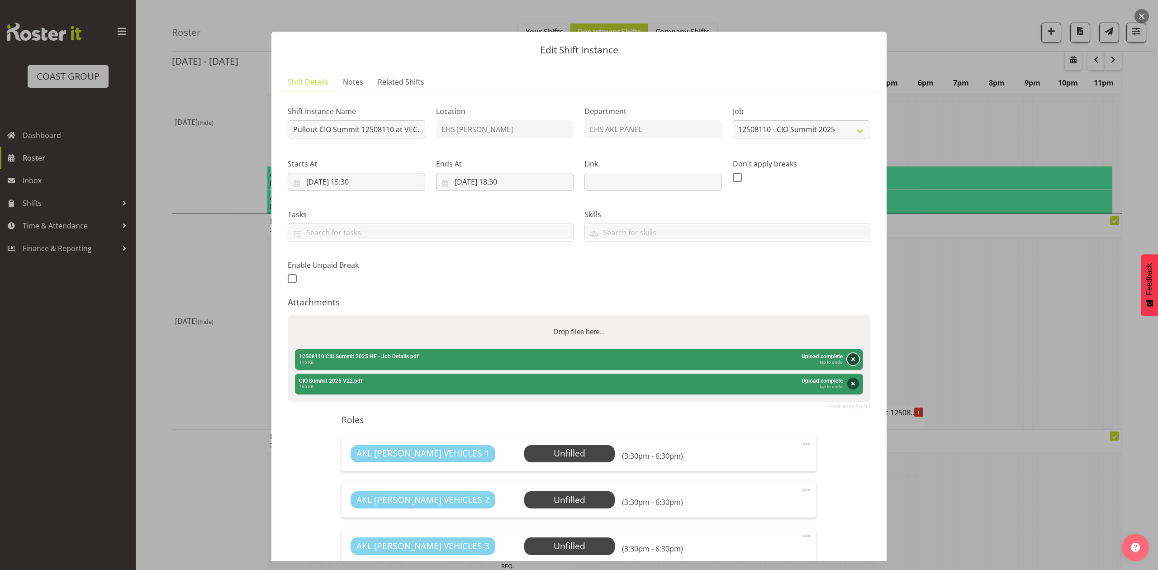
click at [848, 356] on button "Remove" at bounding box center [854, 359] width 12 height 12
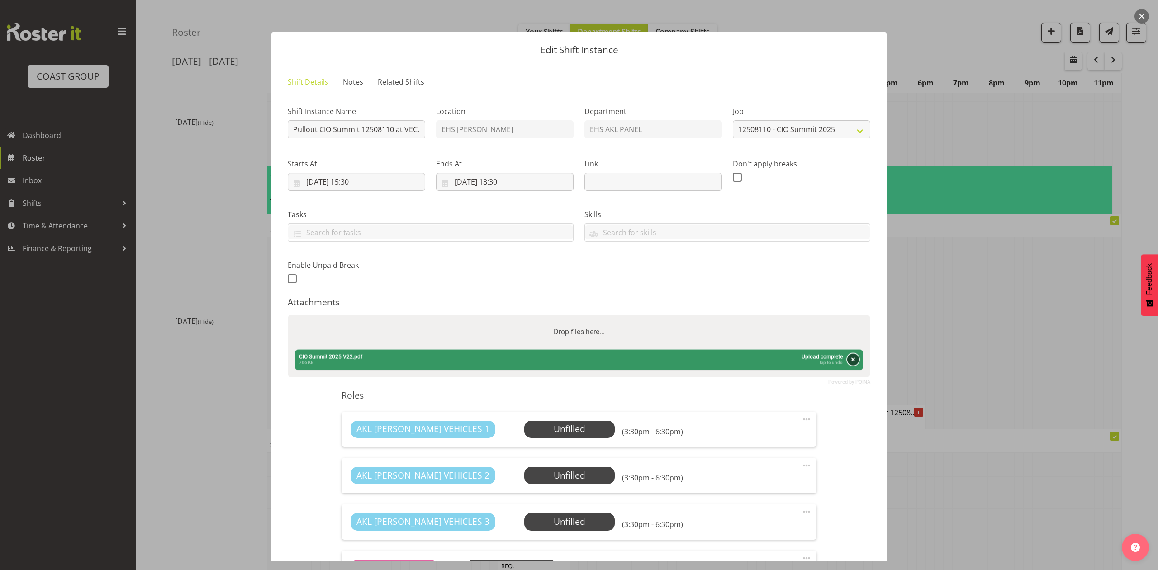
click at [848, 359] on button "Remove" at bounding box center [854, 359] width 12 height 12
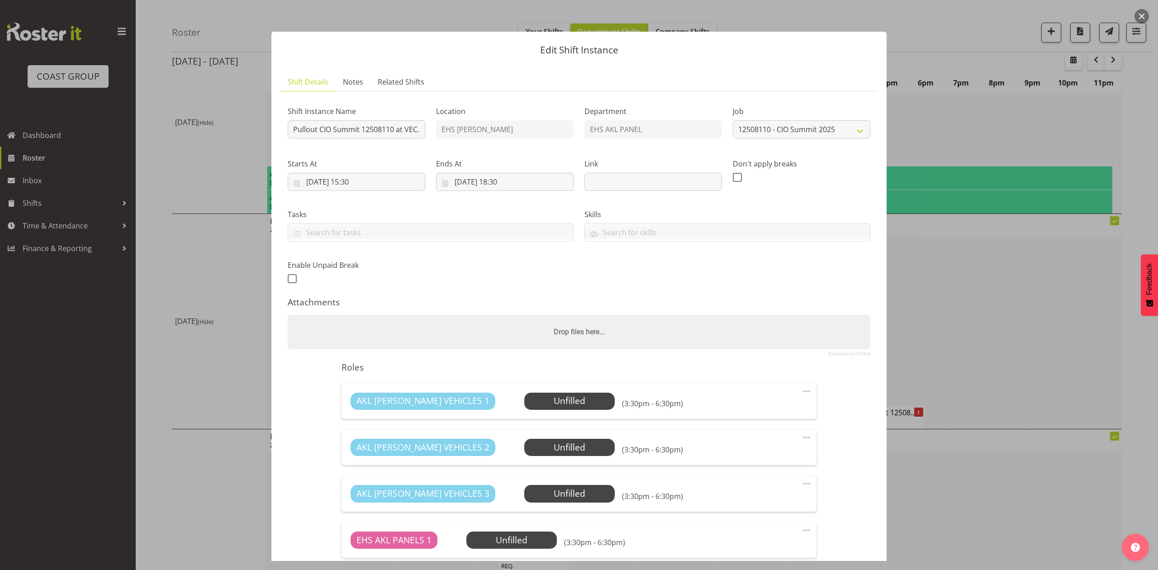
click at [791, 337] on div "Drop files here..." at bounding box center [579, 332] width 583 height 34
click at [288, 315] on input "Drop files here..." at bounding box center [579, 316] width 583 height 3
type input "C:\fakepath\12508110 CIO Summit 2025 HE - Job Details (2).pdf"
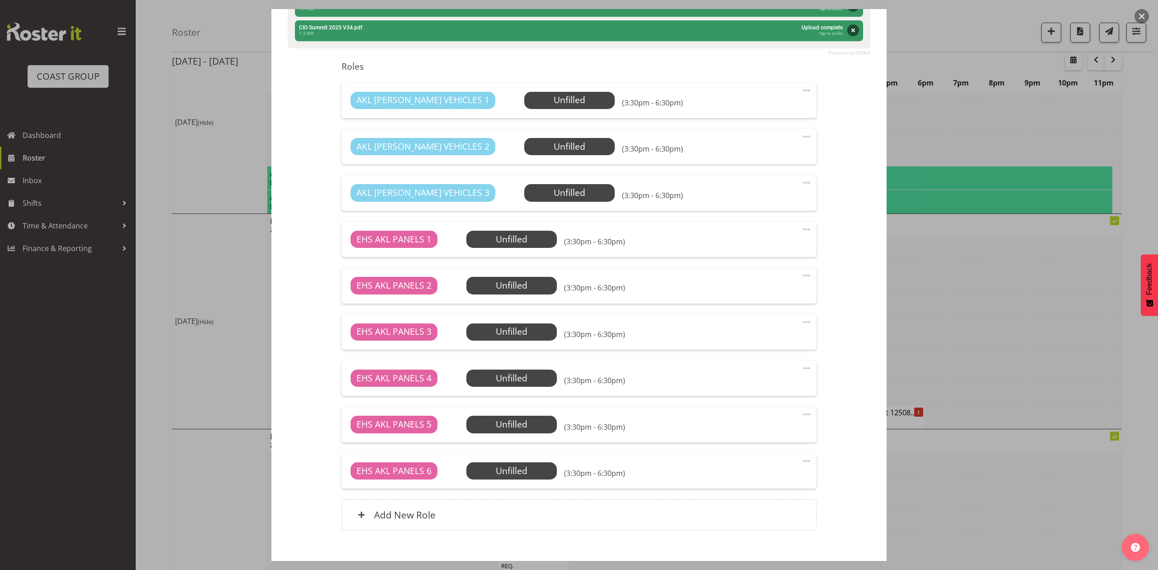
scroll to position [404, 0]
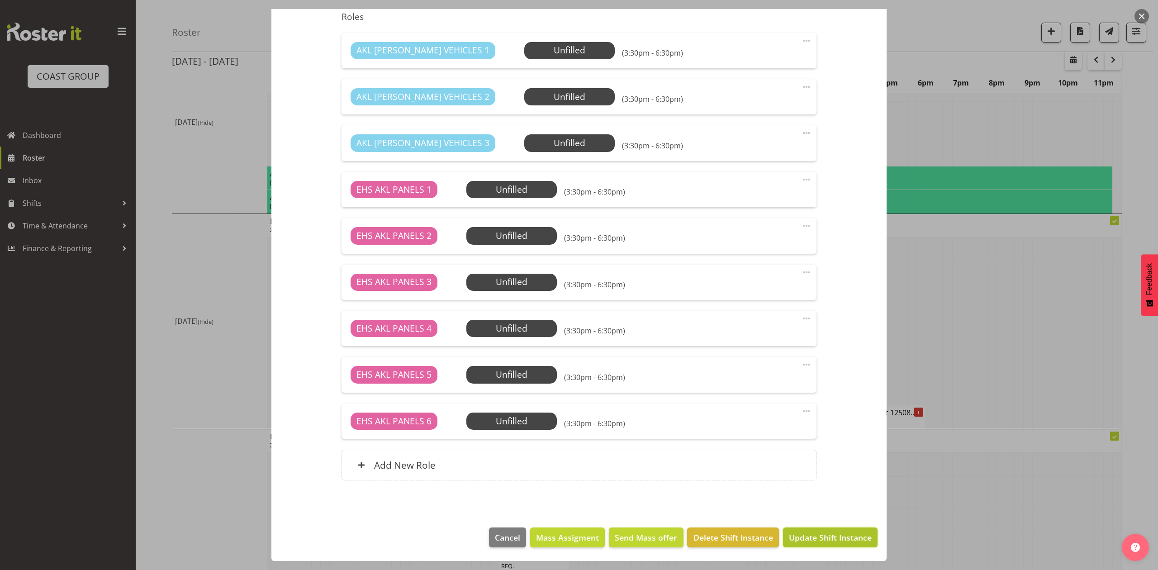
click at [822, 540] on span "Update Shift Instance" at bounding box center [830, 538] width 83 height 12
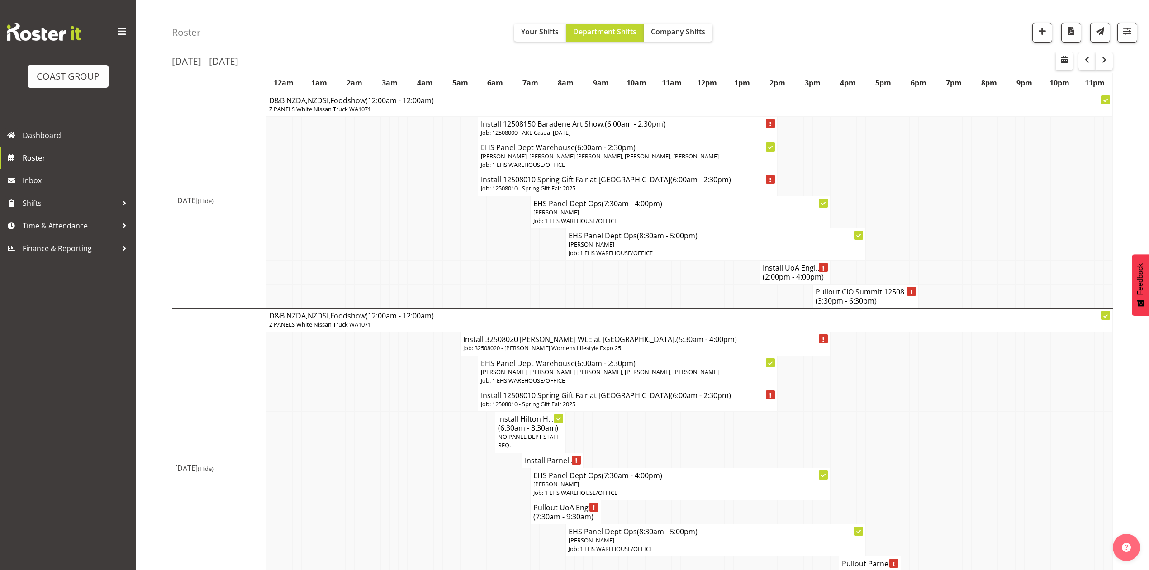
scroll to position [482, 0]
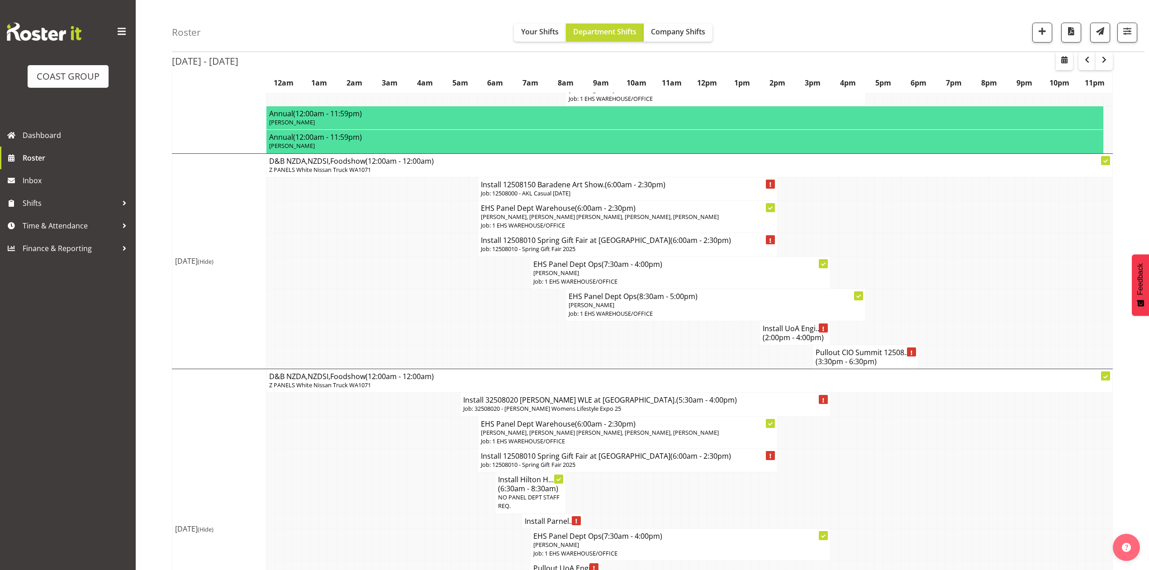
click at [973, 321] on td at bounding box center [975, 305] width 9 height 32
